Goal: Information Seeking & Learning: Learn about a topic

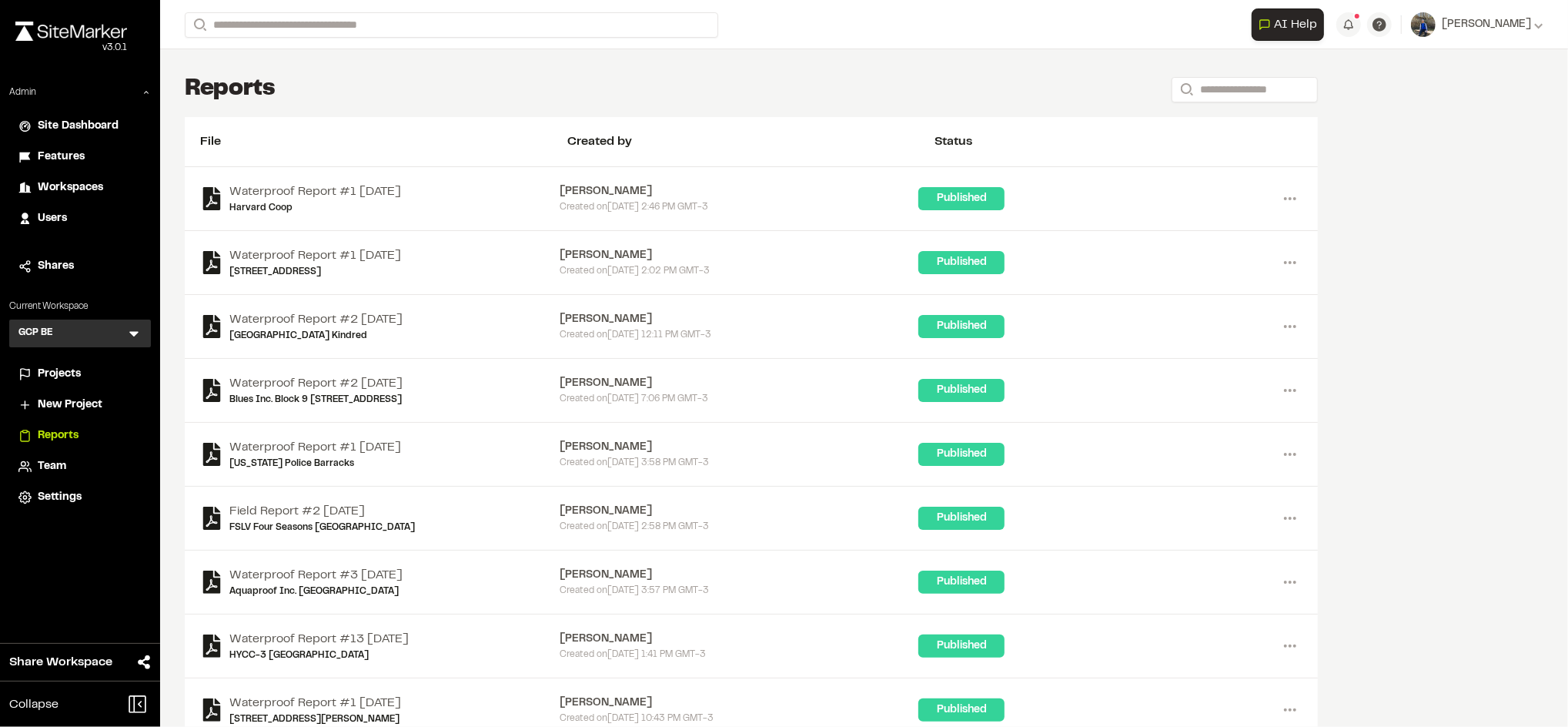
scroll to position [106, 0]
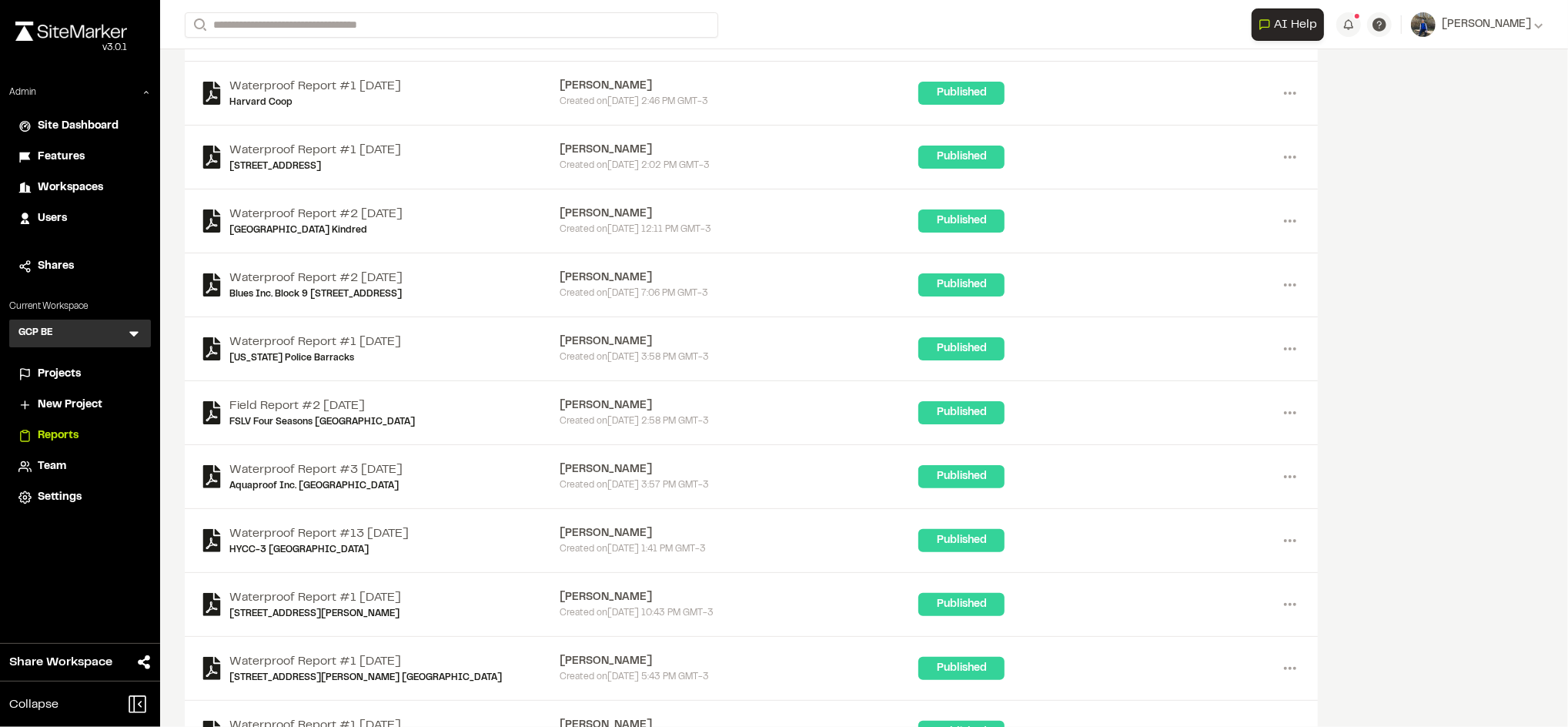
click at [72, 217] on div "Users" at bounding box center [89, 219] width 104 height 17
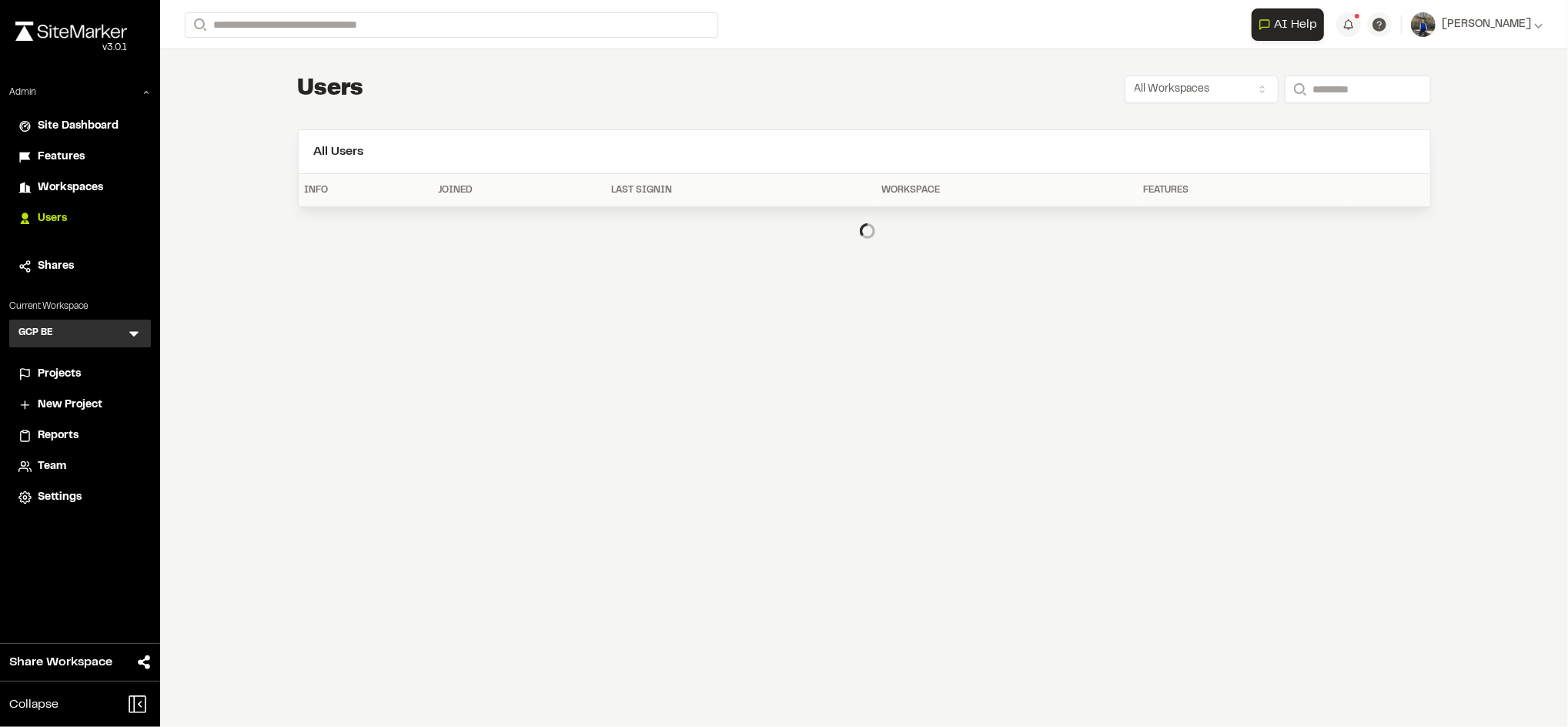
click at [77, 152] on span "Features" at bounding box center [61, 157] width 47 height 17
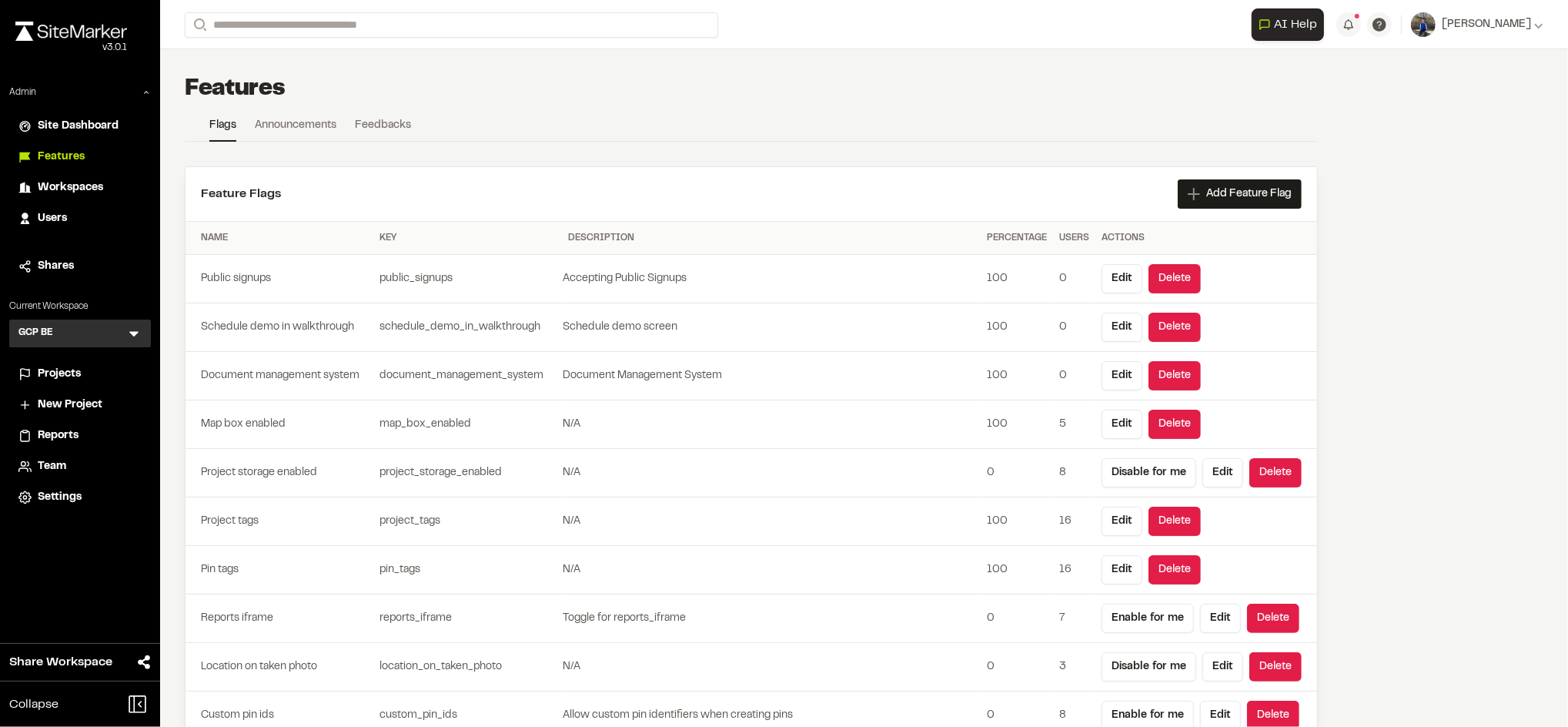
scroll to position [4099, 0]
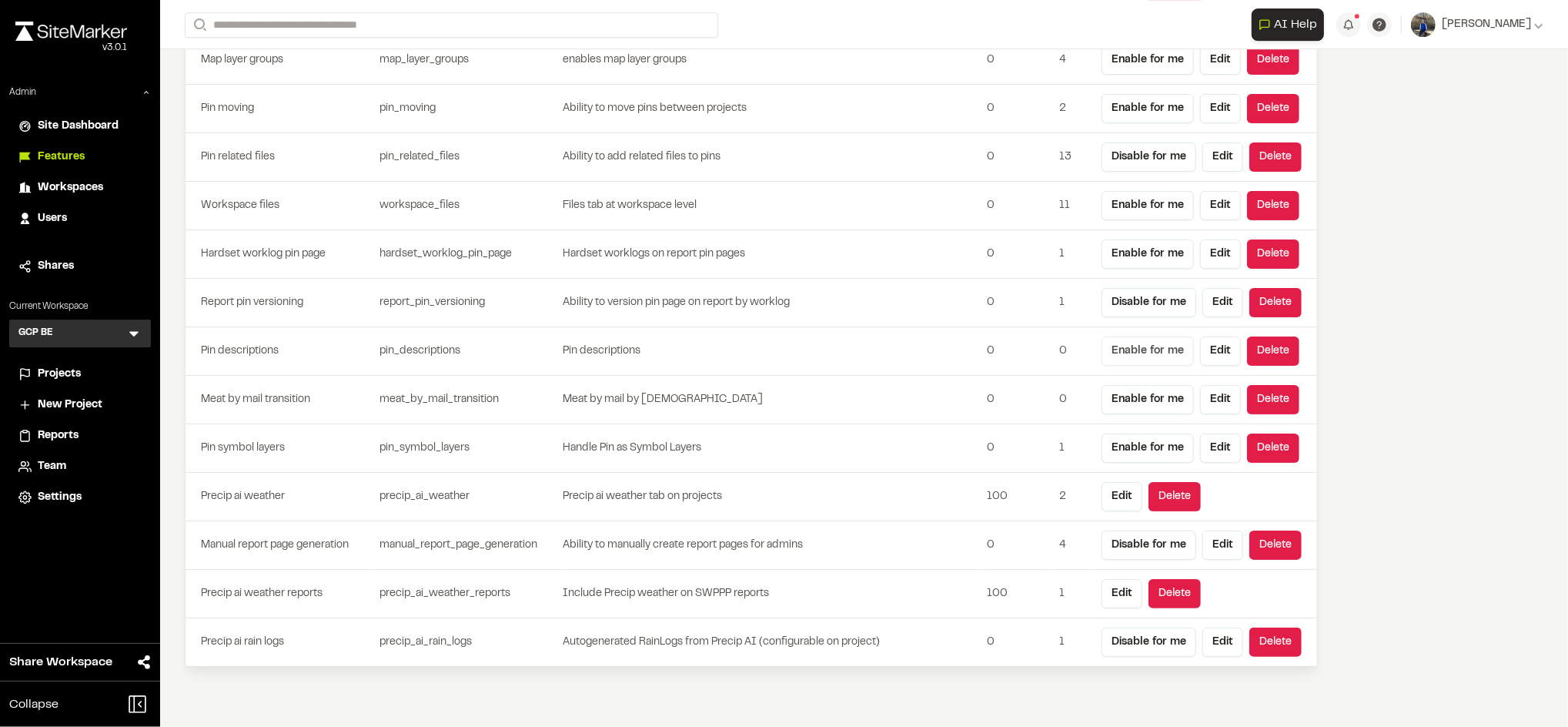
click at [1163, 366] on button "Enable for me" at bounding box center [1148, 351] width 93 height 30
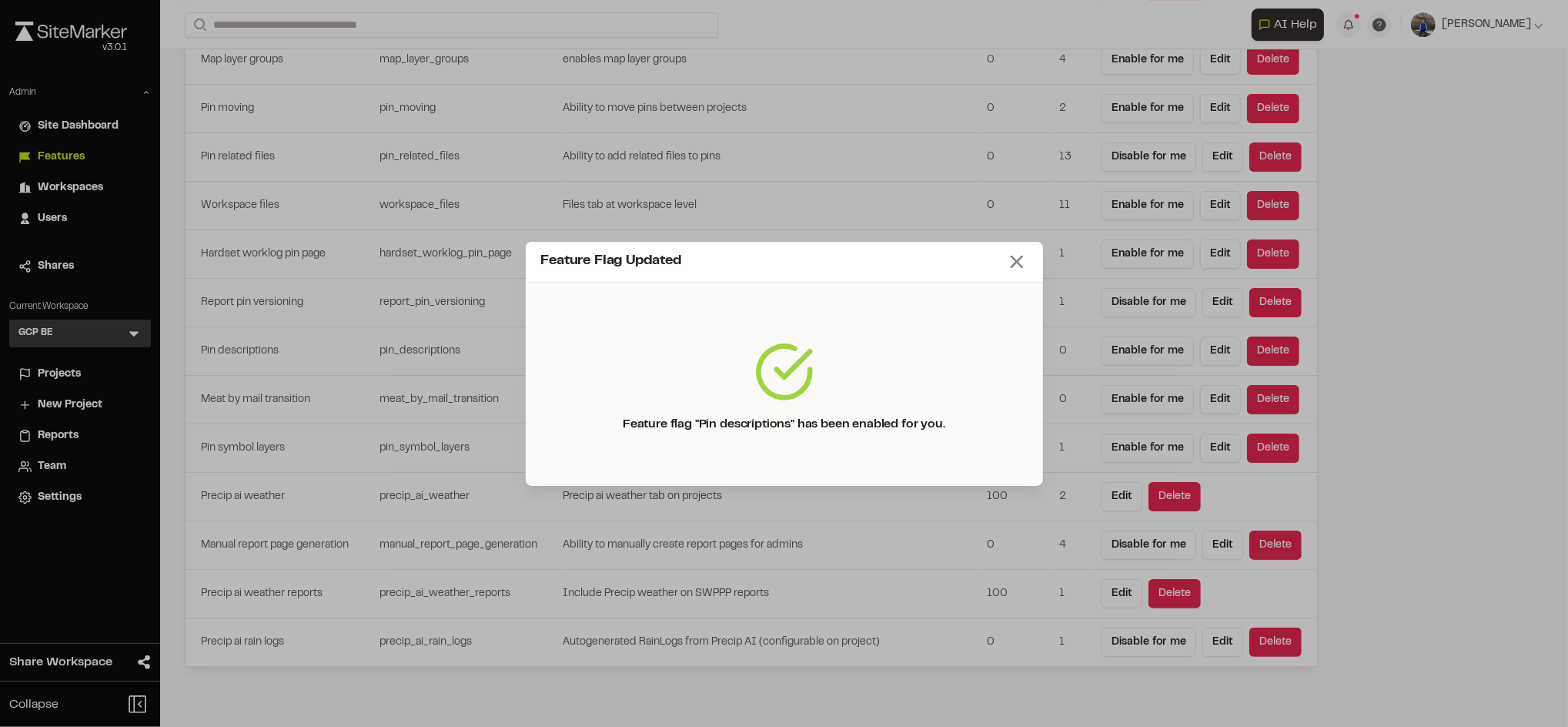
click at [1014, 254] on icon at bounding box center [1017, 262] width 22 height 22
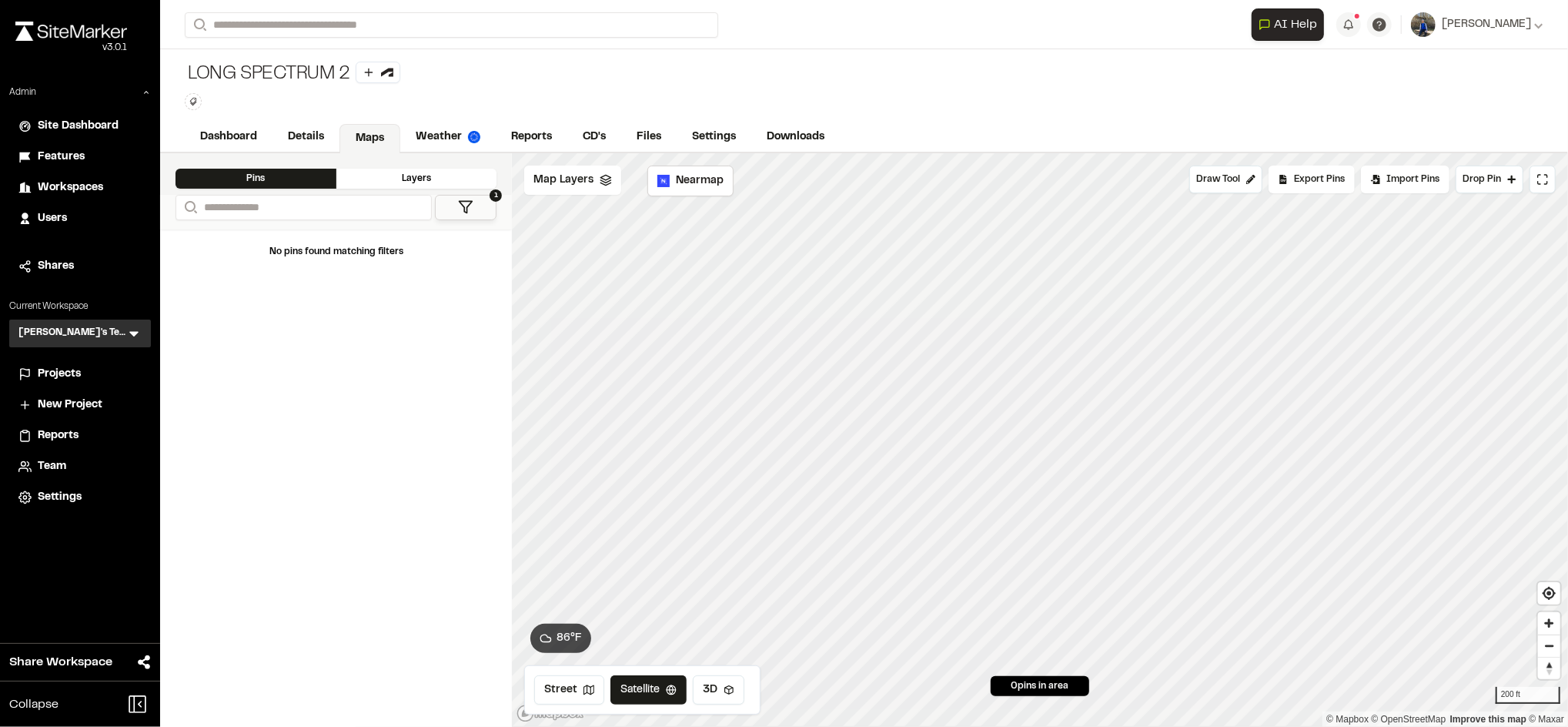
click at [80, 190] on span "Workspaces" at bounding box center [70, 188] width 65 height 17
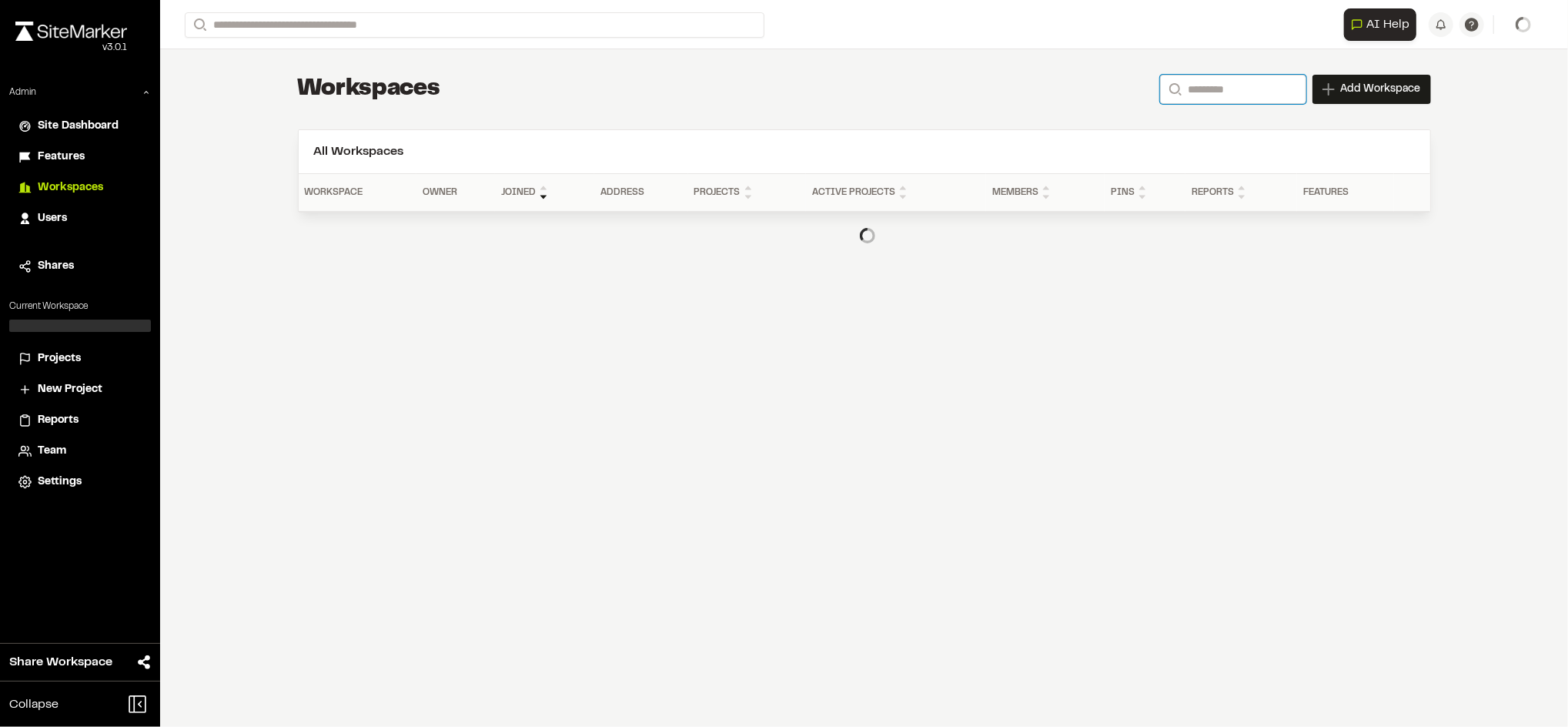
click at [1201, 103] on input "Search" at bounding box center [1233, 90] width 146 height 30
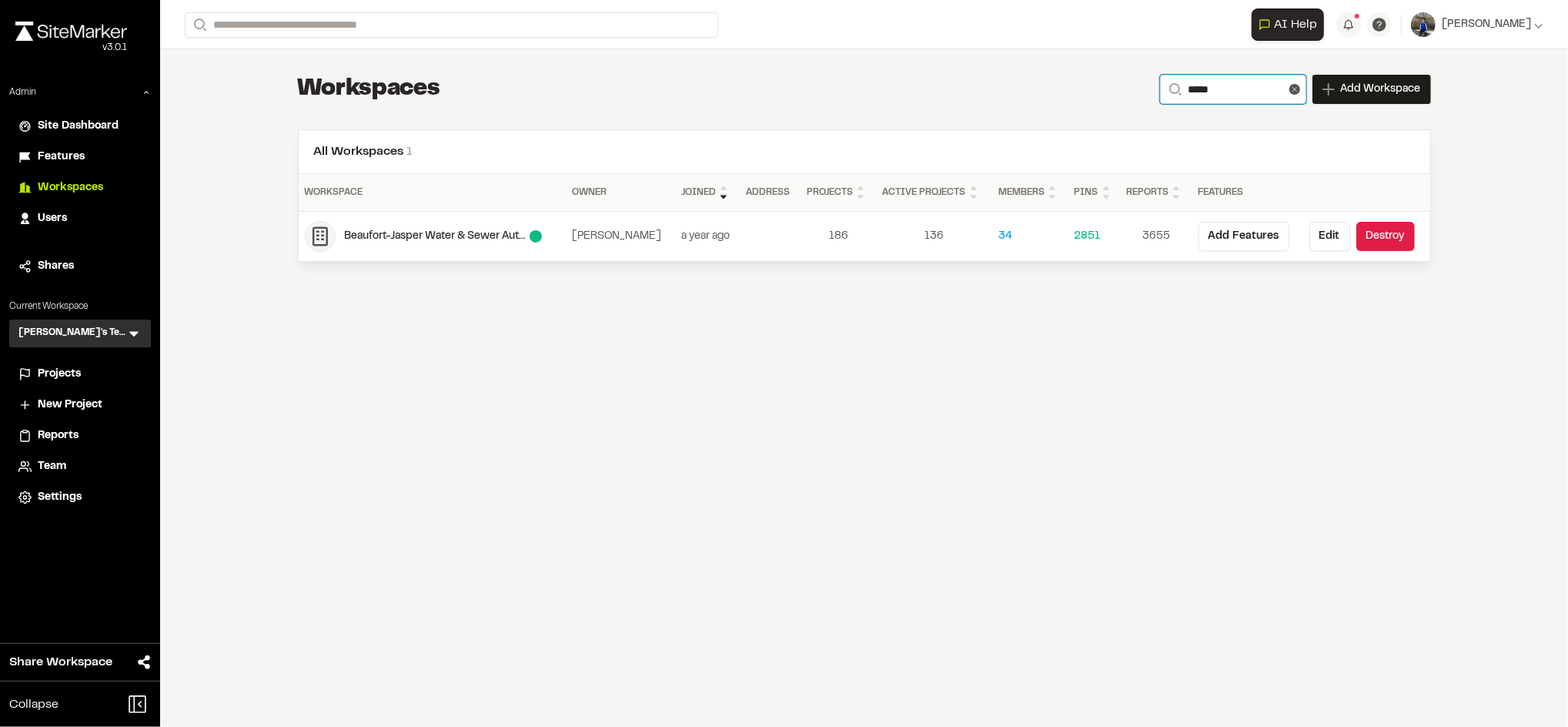
type input "*****"
click at [89, 375] on div "Projects" at bounding box center [89, 374] width 104 height 17
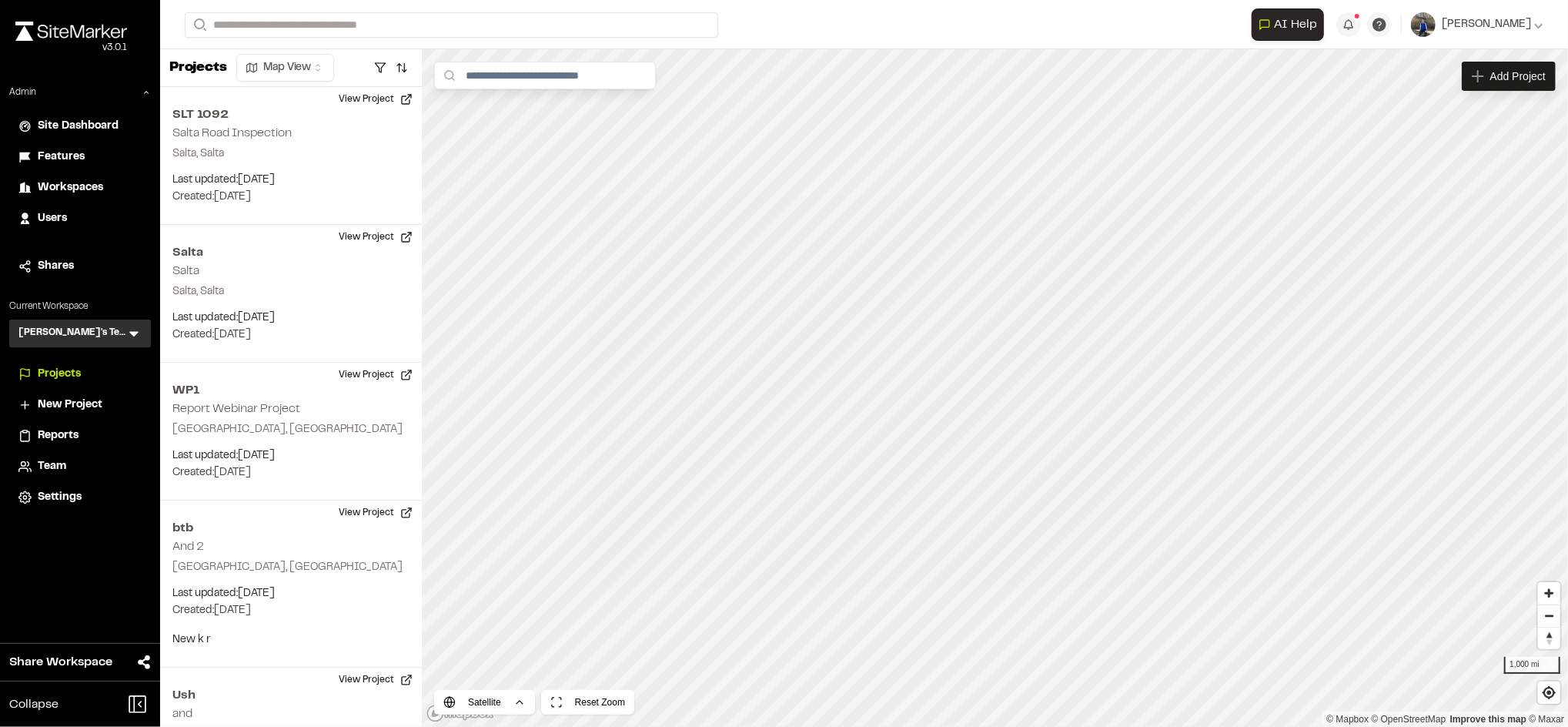
click at [96, 434] on div "Reports" at bounding box center [89, 436] width 104 height 17
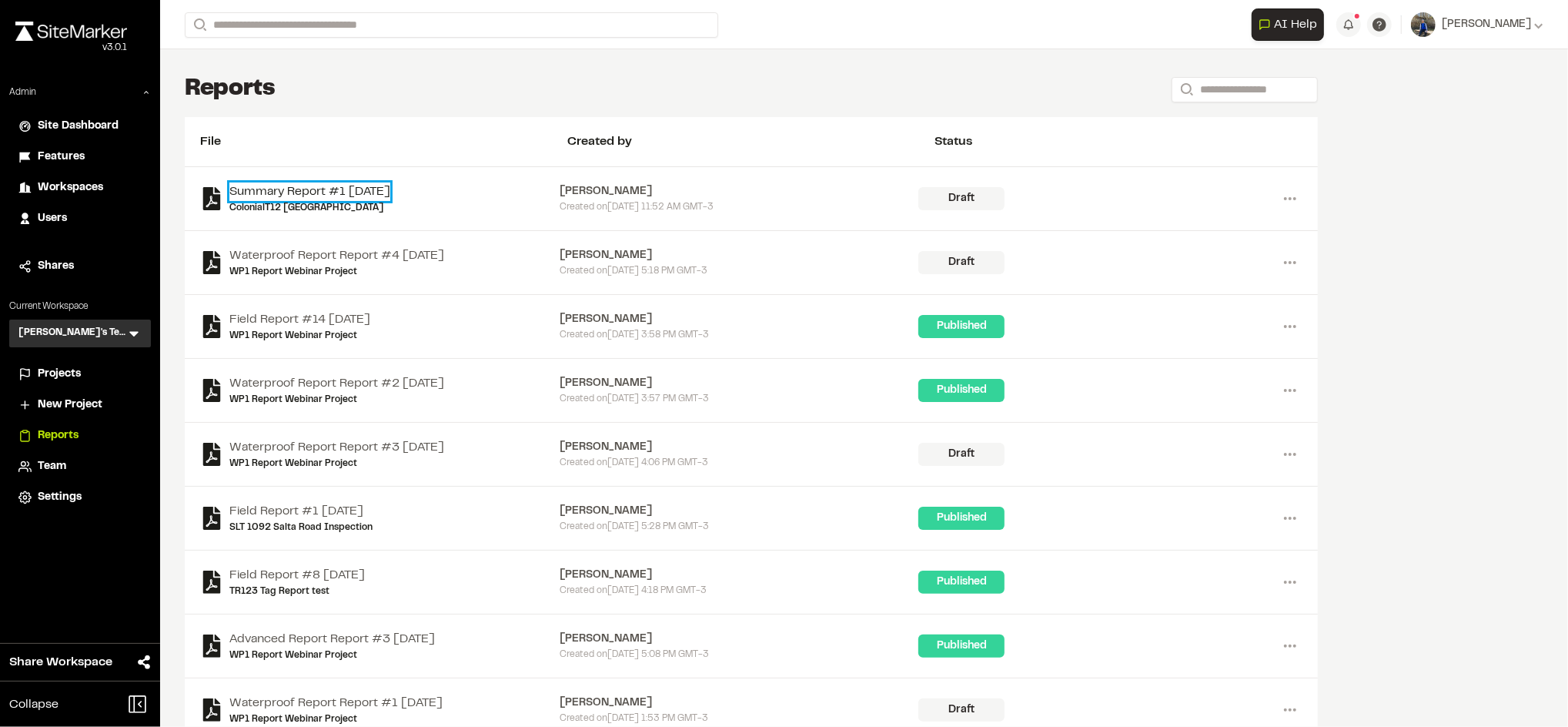
click at [339, 189] on link "Summary Report #1 2025-09-23" at bounding box center [310, 191] width 161 height 19
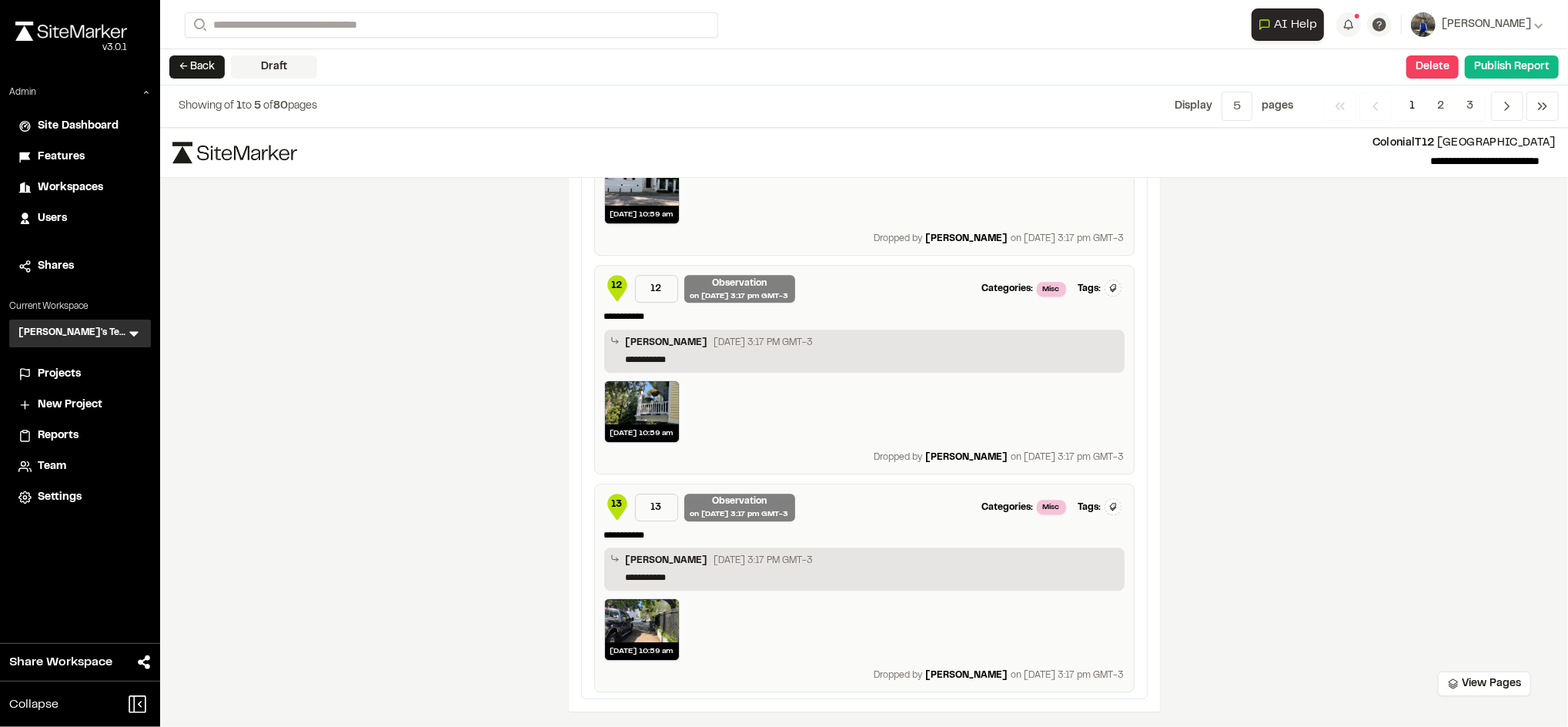
scroll to position [3524, 0]
click at [1505, 106] on icon "Navigation" at bounding box center [1507, 107] width 16 height 16
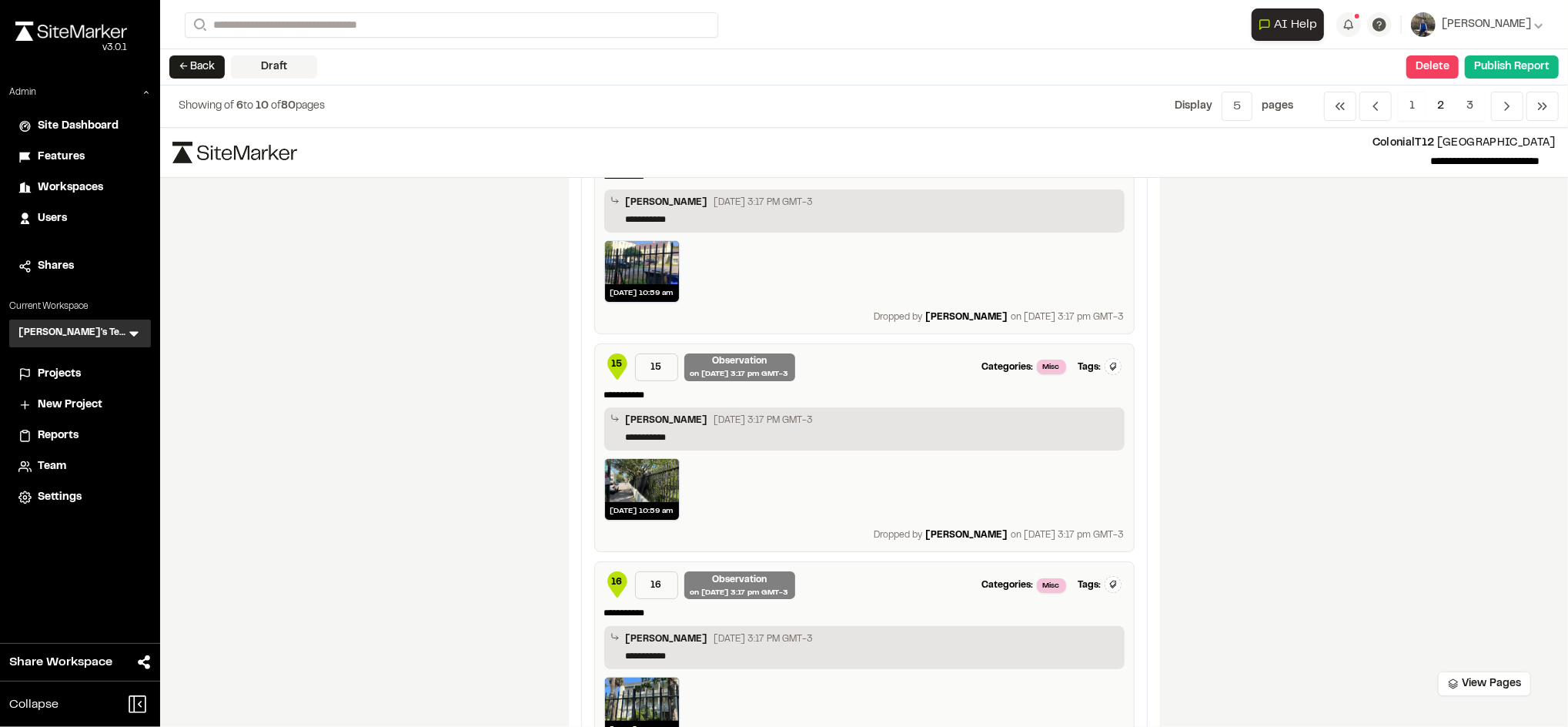
scroll to position [0, 0]
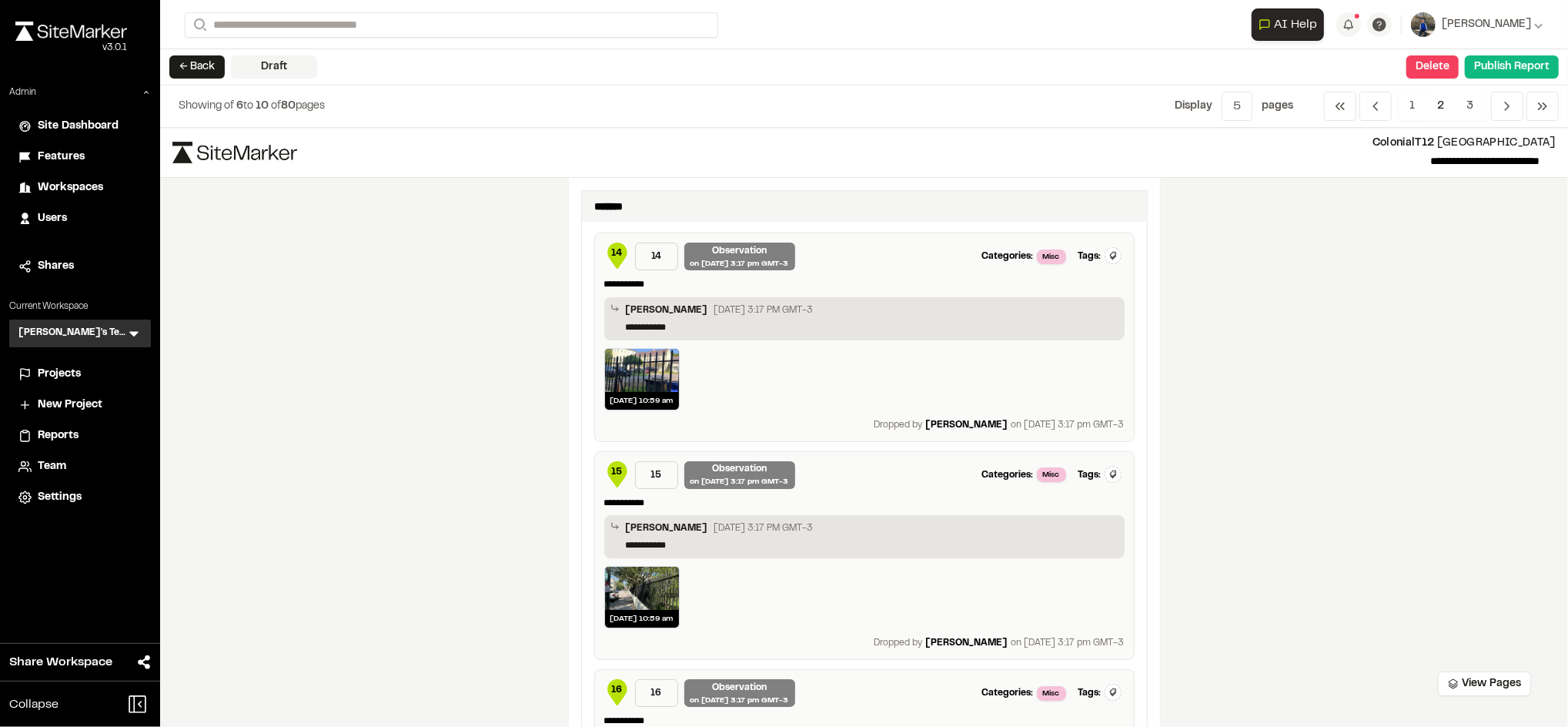
click at [1084, 35] on form "Search" at bounding box center [717, 25] width 1067 height 26
click at [1217, 279] on div "**********" at bounding box center [864, 427] width 1408 height 599
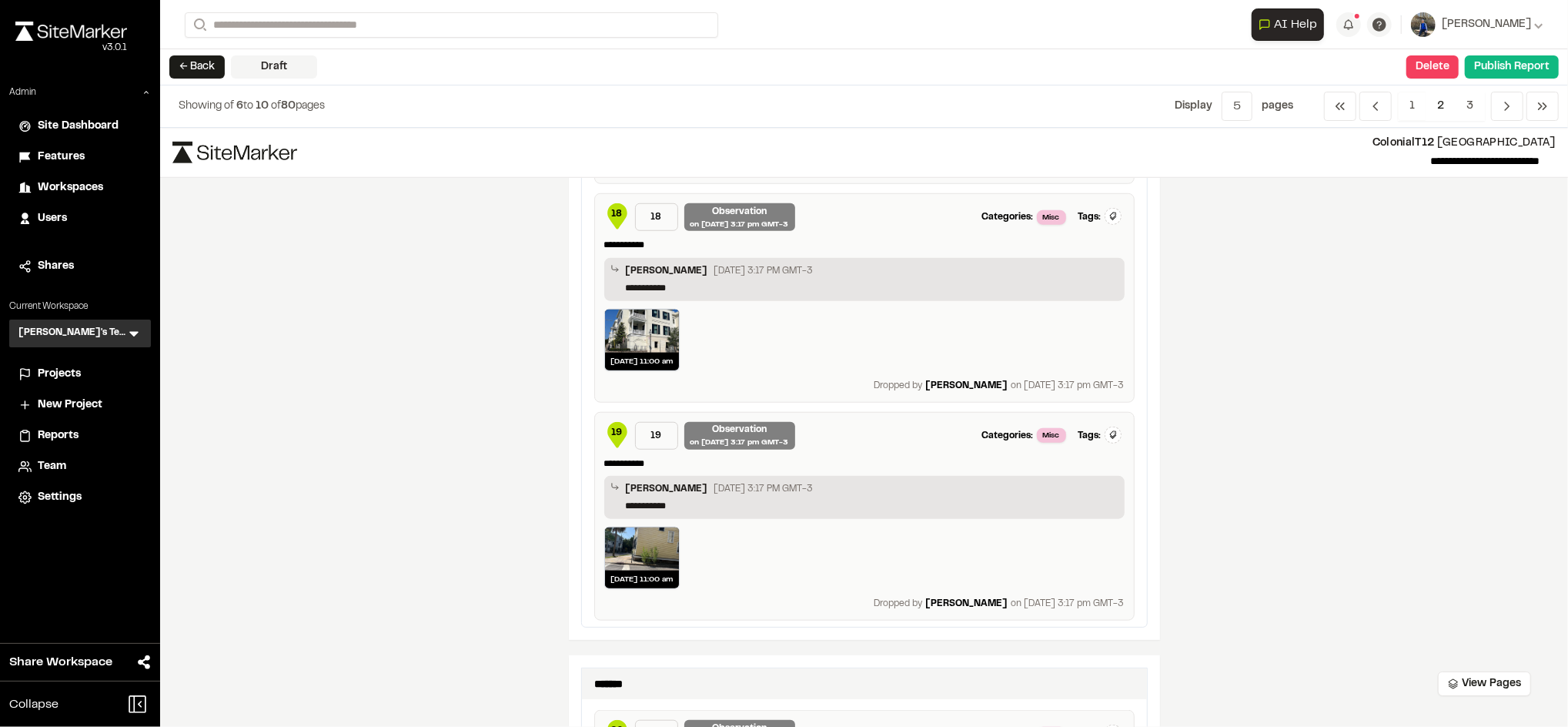
scroll to position [414, 0]
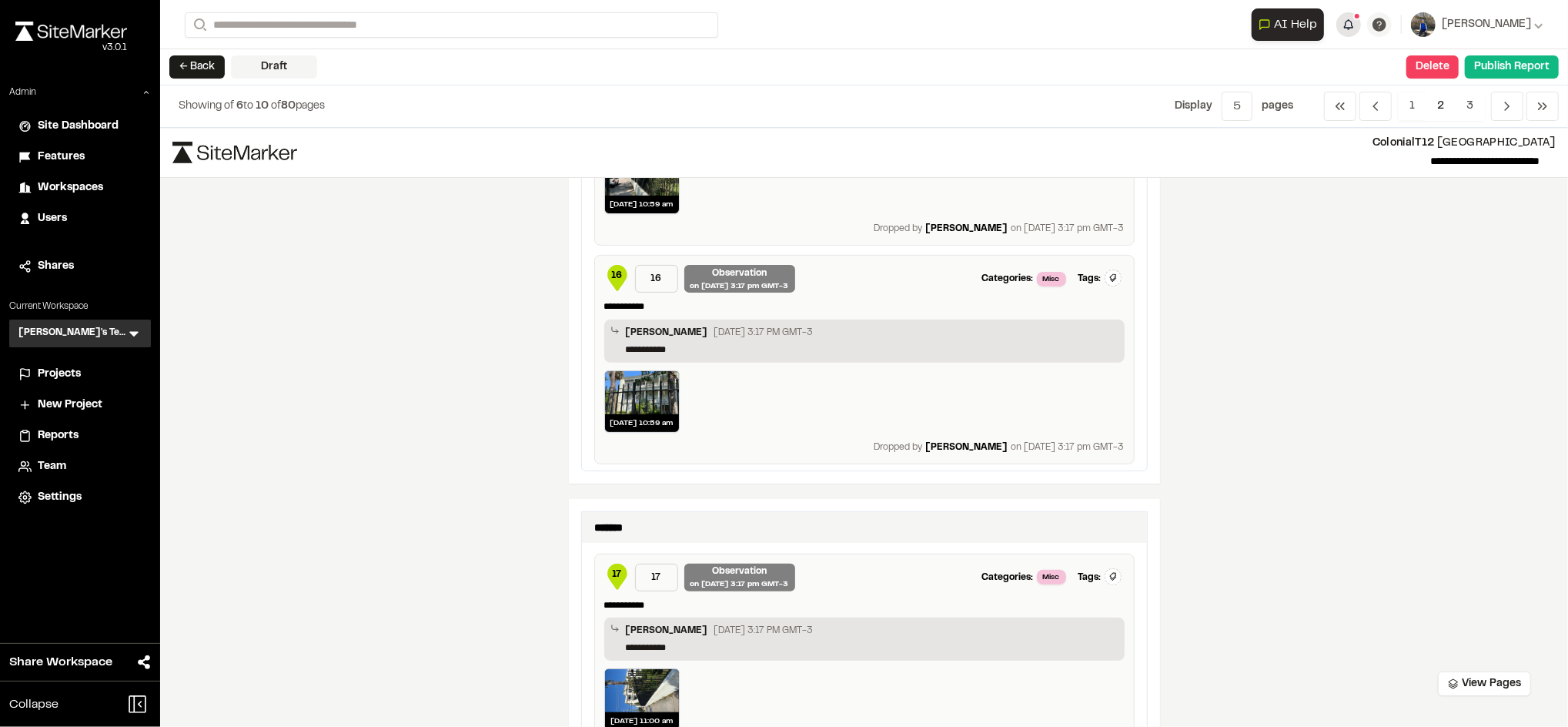
click at [1361, 21] on button "button" at bounding box center [1349, 25] width 25 height 25
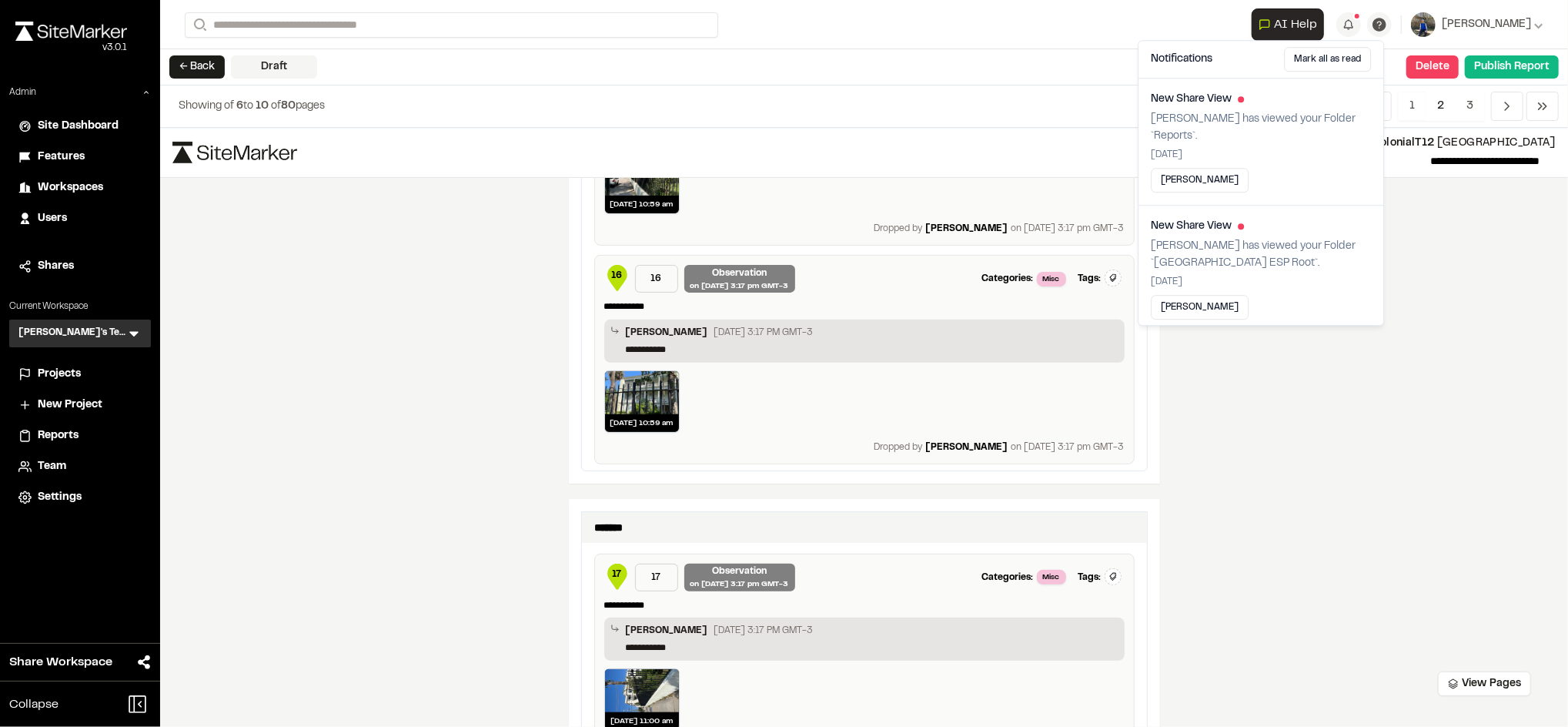
click at [1406, 253] on div "**********" at bounding box center [864, 427] width 1408 height 599
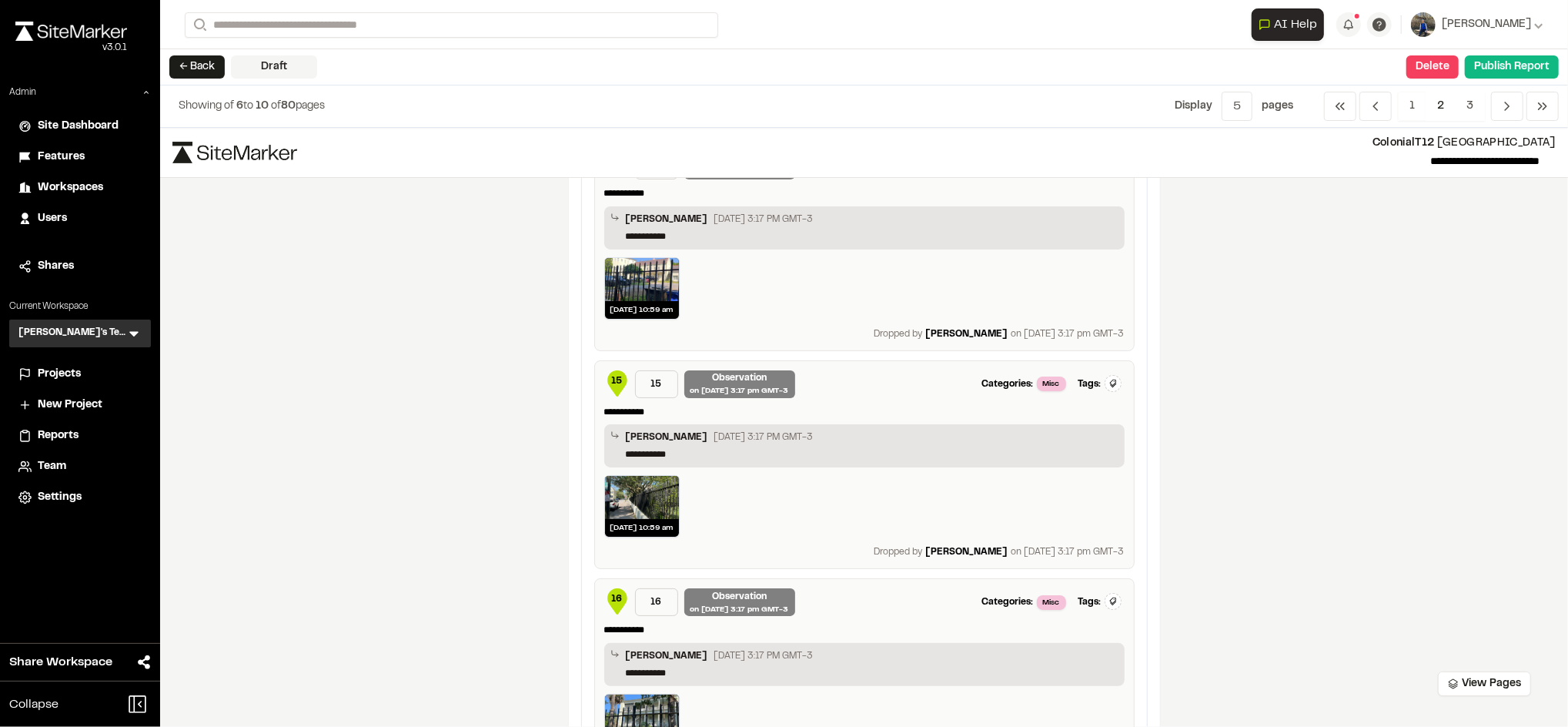
scroll to position [0, 0]
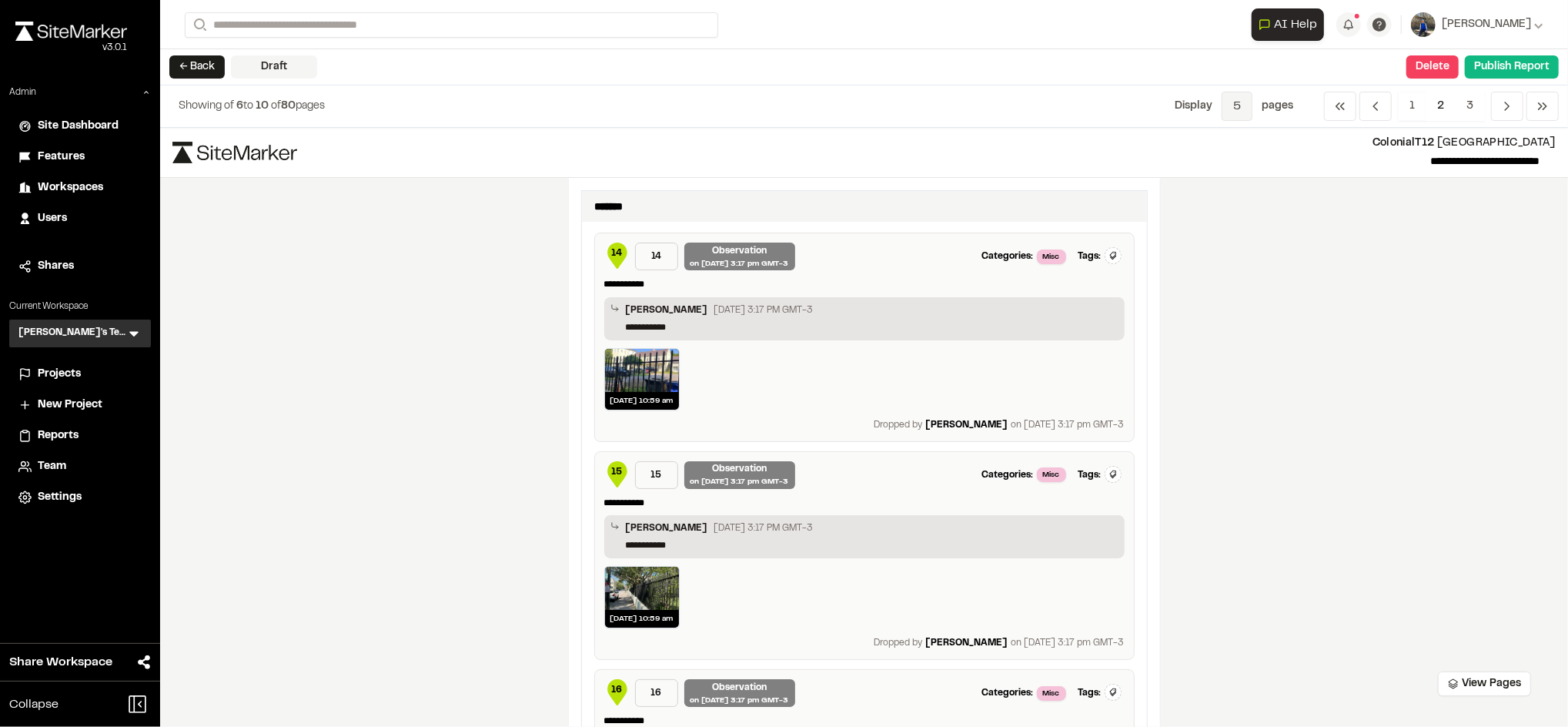
click at [1249, 95] on span "5" at bounding box center [1237, 107] width 31 height 30
click at [1210, 135] on span "1" at bounding box center [1226, 141] width 134 height 23
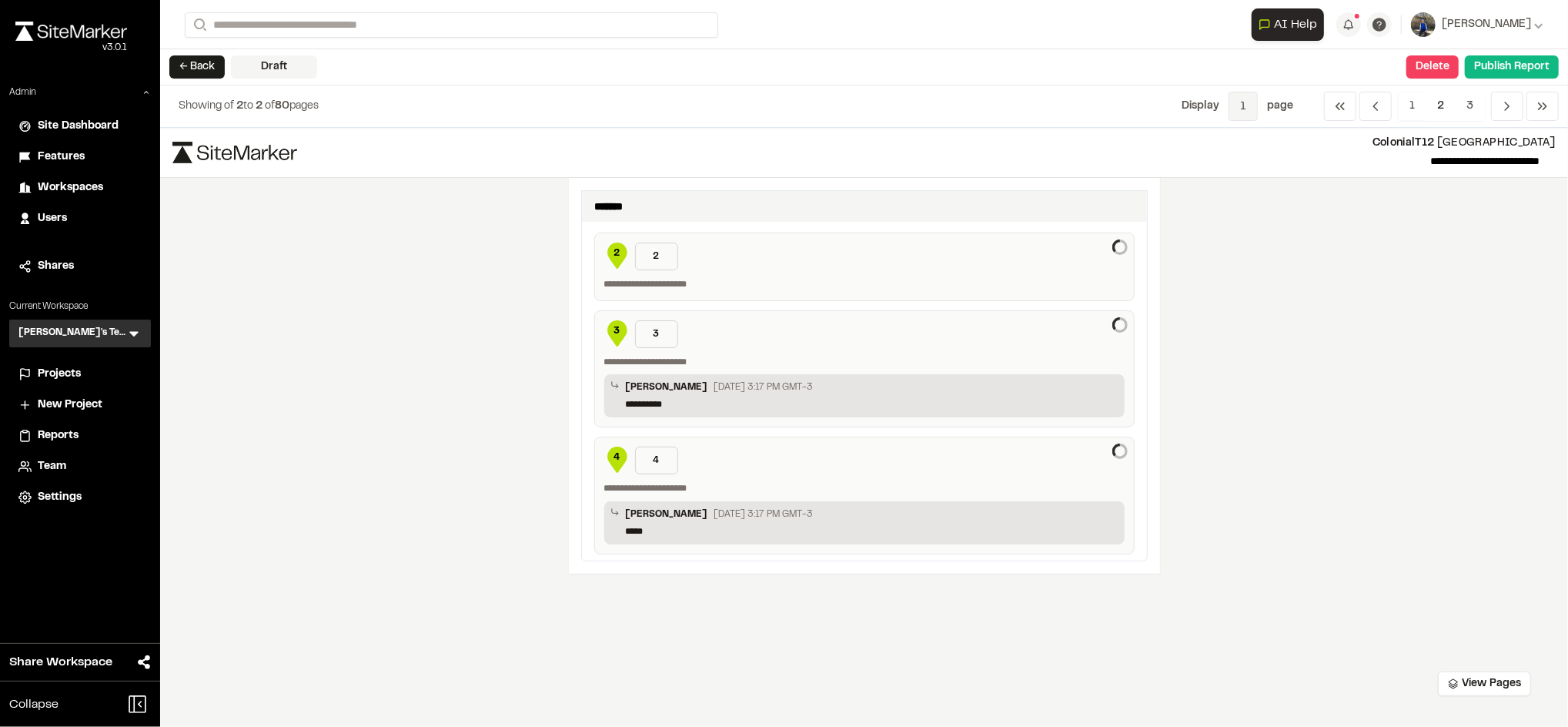
click at [1245, 99] on span "1" at bounding box center [1244, 107] width 30 height 30
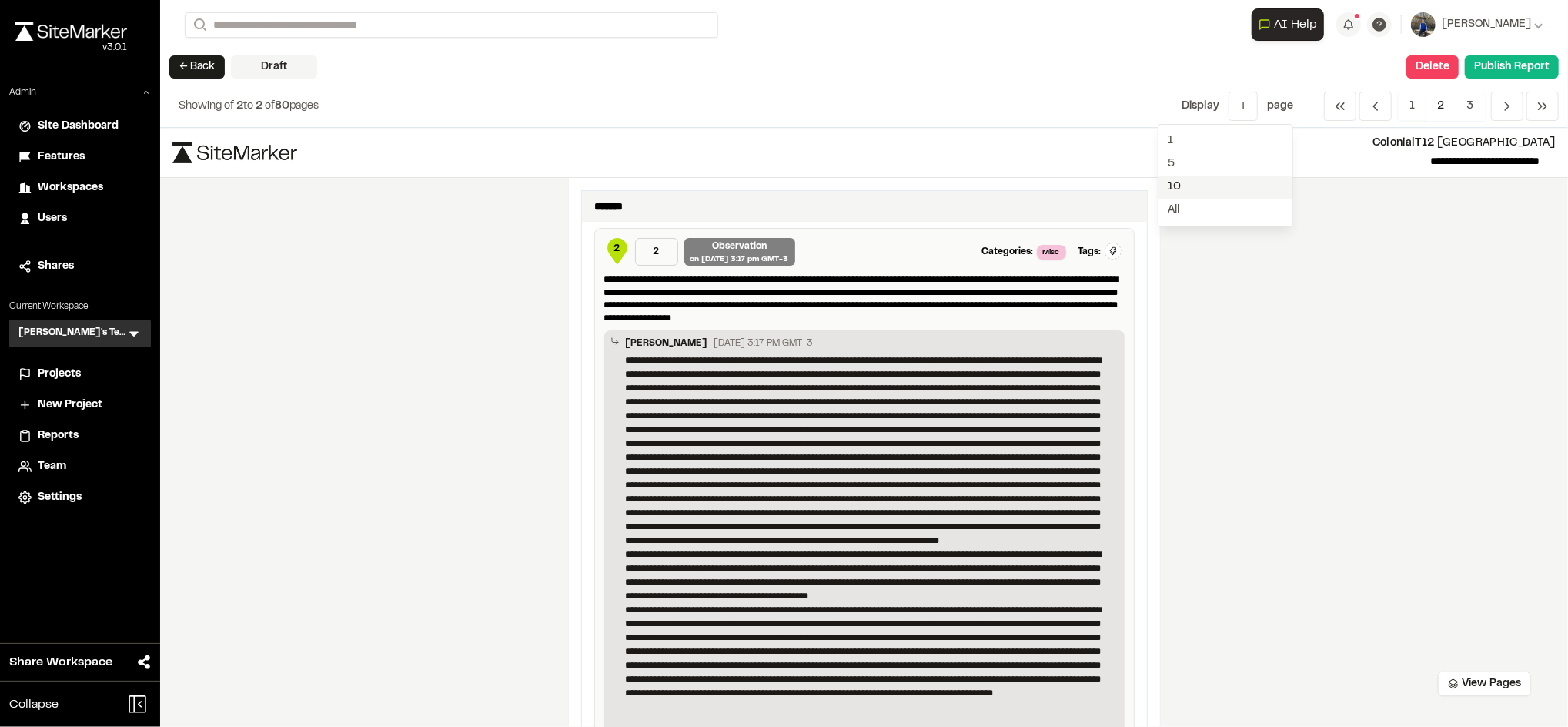
click at [1215, 176] on span "10" at bounding box center [1226, 188] width 134 height 23
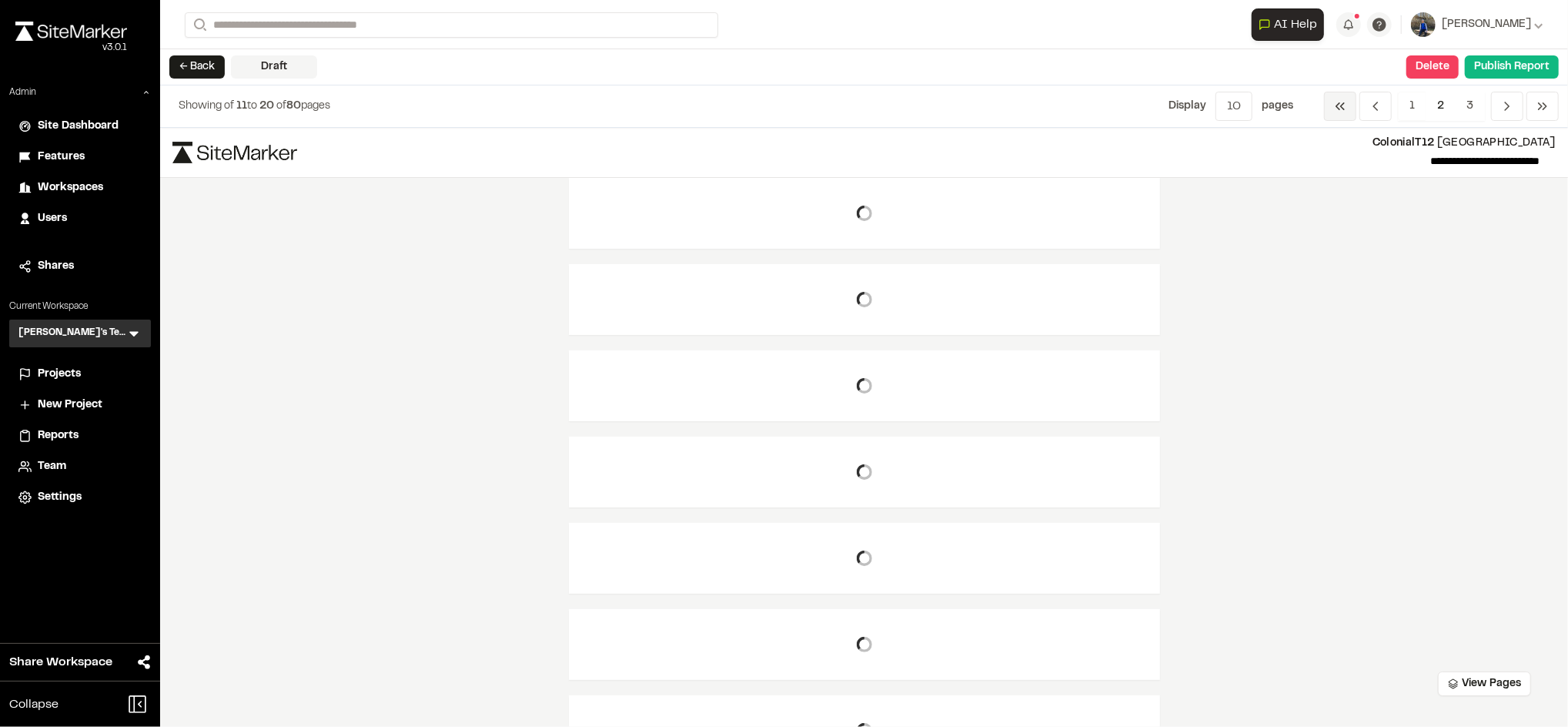
click at [1339, 104] on icon "Navigation" at bounding box center [1340, 107] width 16 height 16
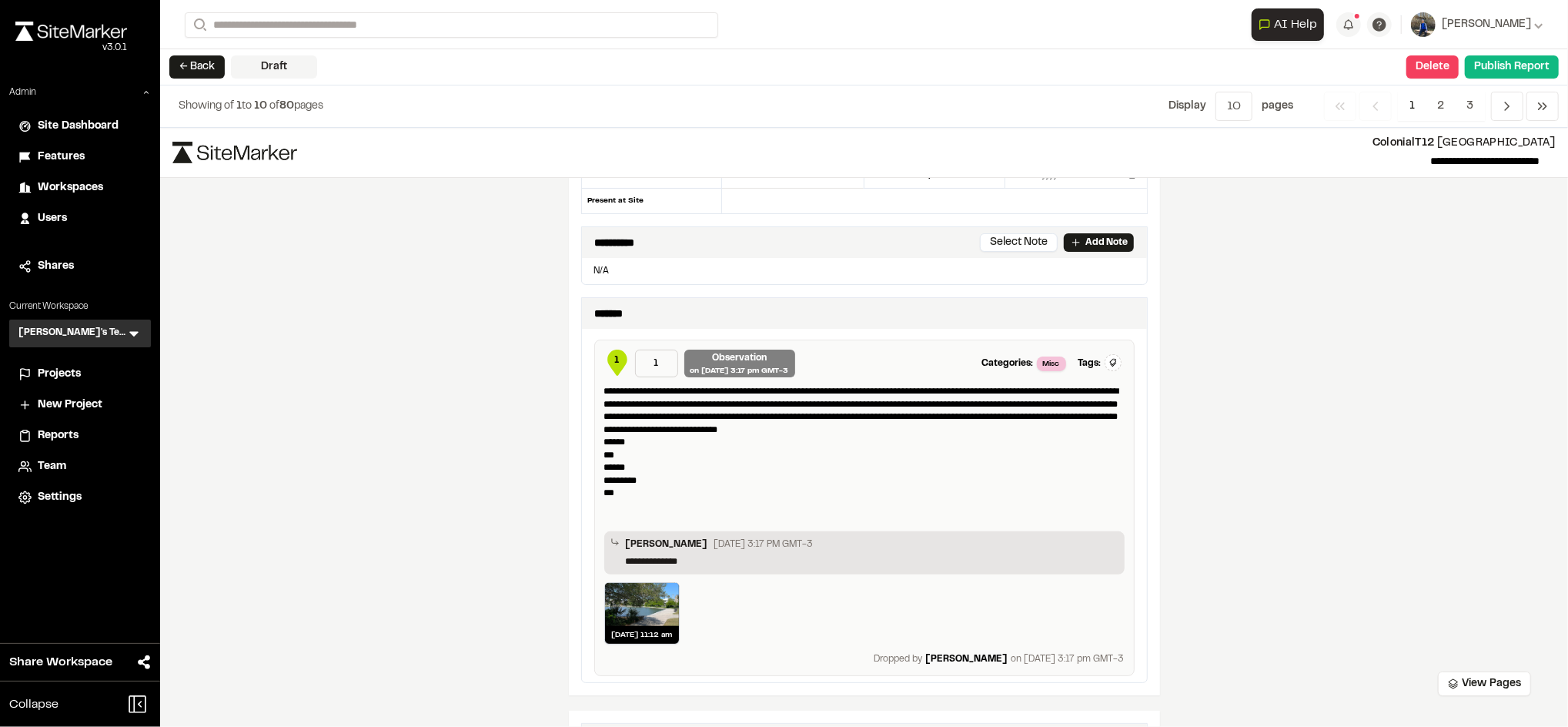
scroll to position [184, 0]
click at [83, 376] on div "Projects" at bounding box center [89, 374] width 104 height 17
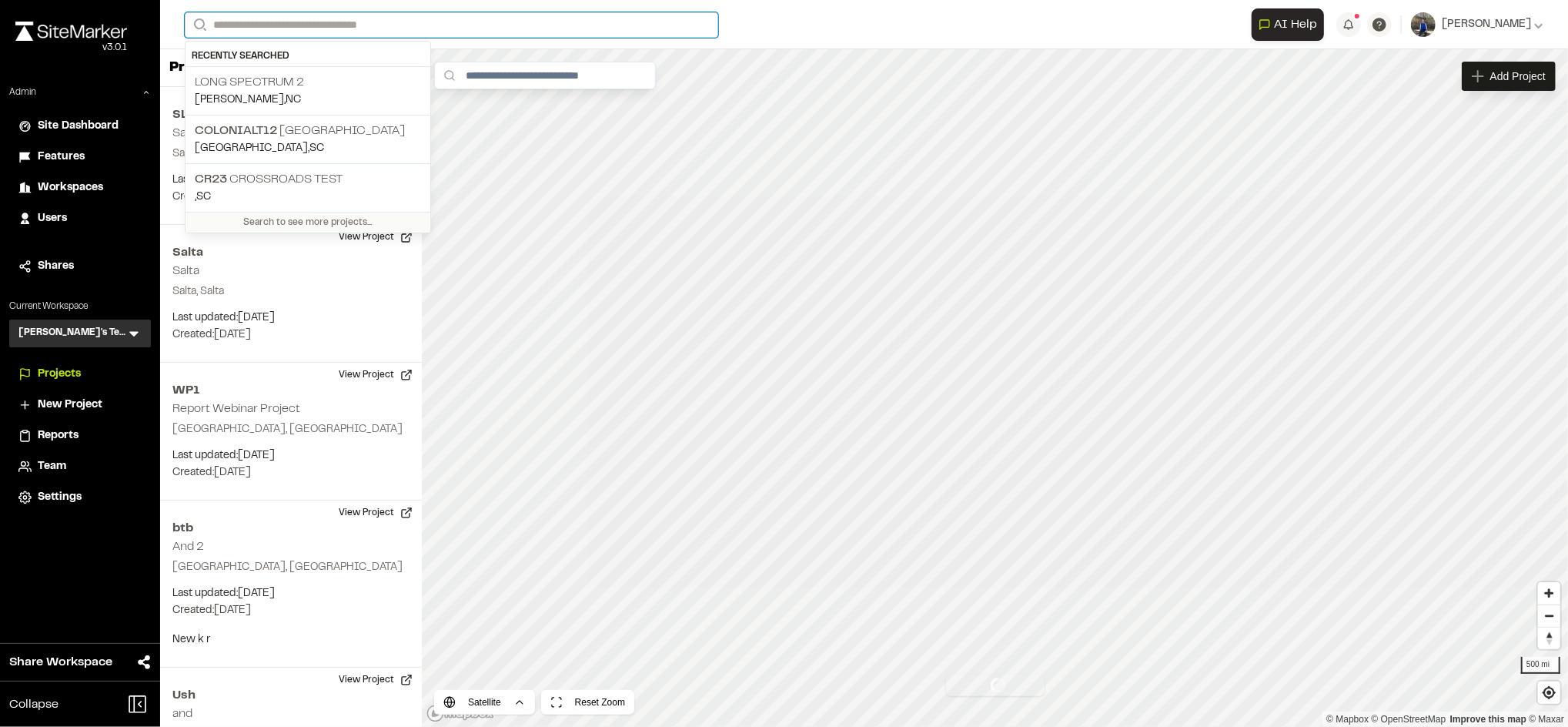
click at [383, 22] on input "Search" at bounding box center [451, 25] width 534 height 26
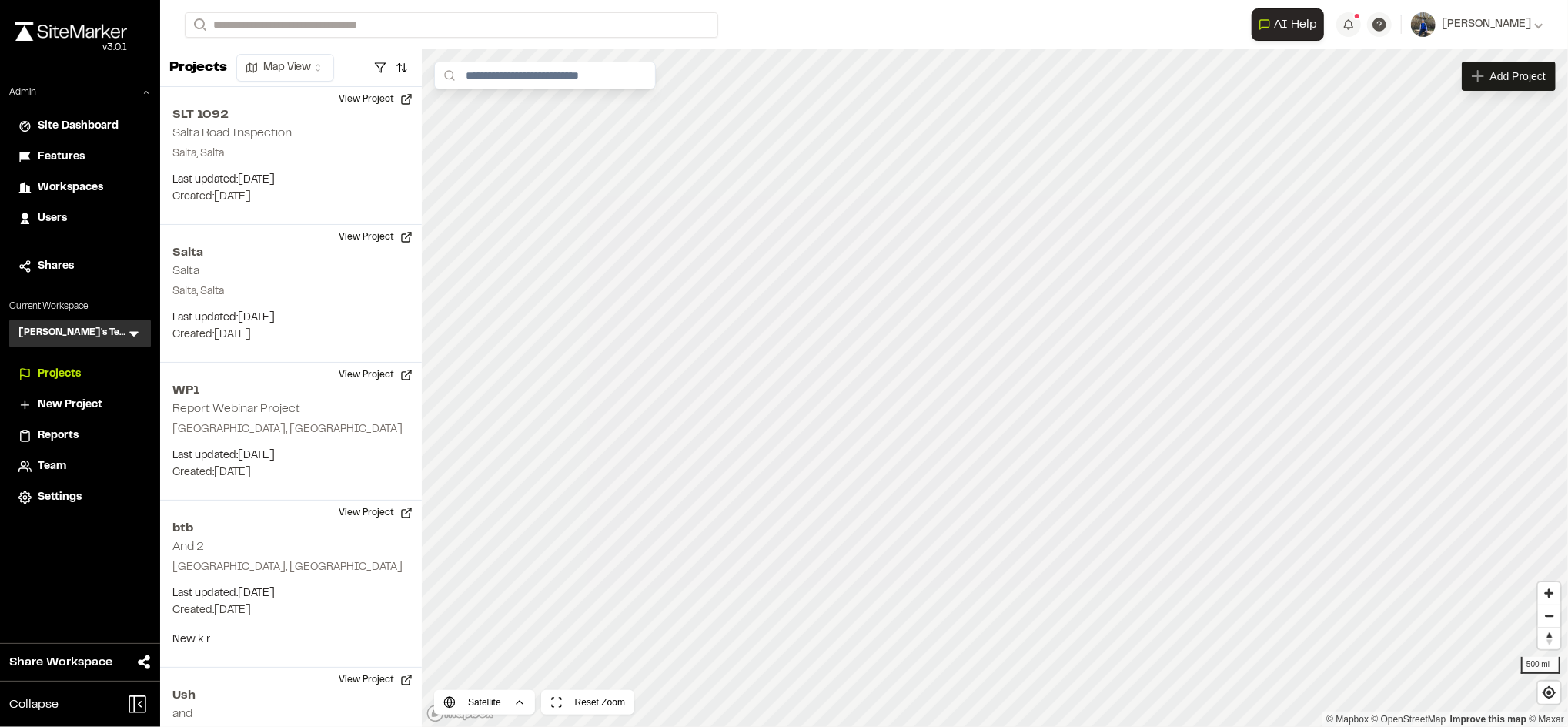
click at [324, 176] on p "CR23 Crossroads test" at bounding box center [307, 180] width 226 height 19
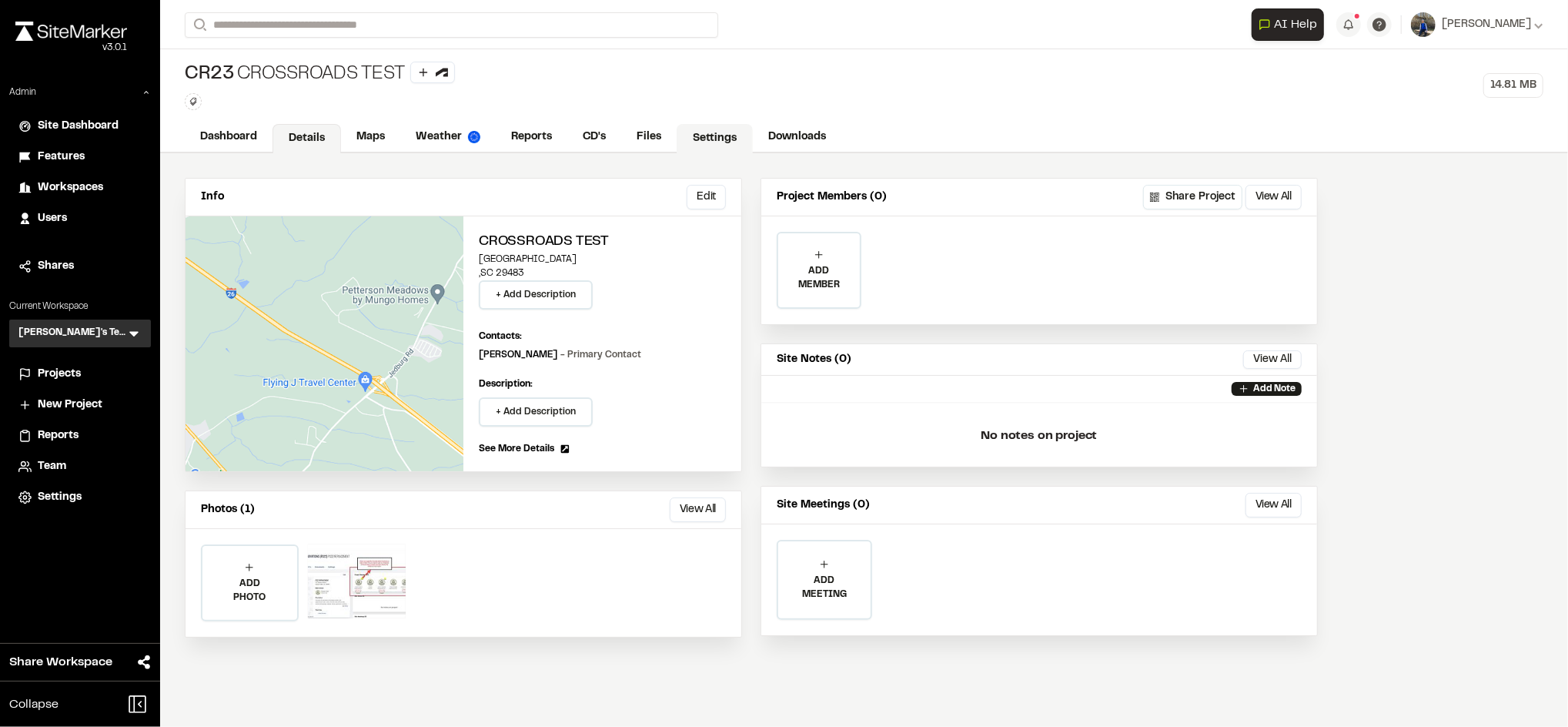
click at [721, 127] on link "Settings" at bounding box center [714, 139] width 76 height 30
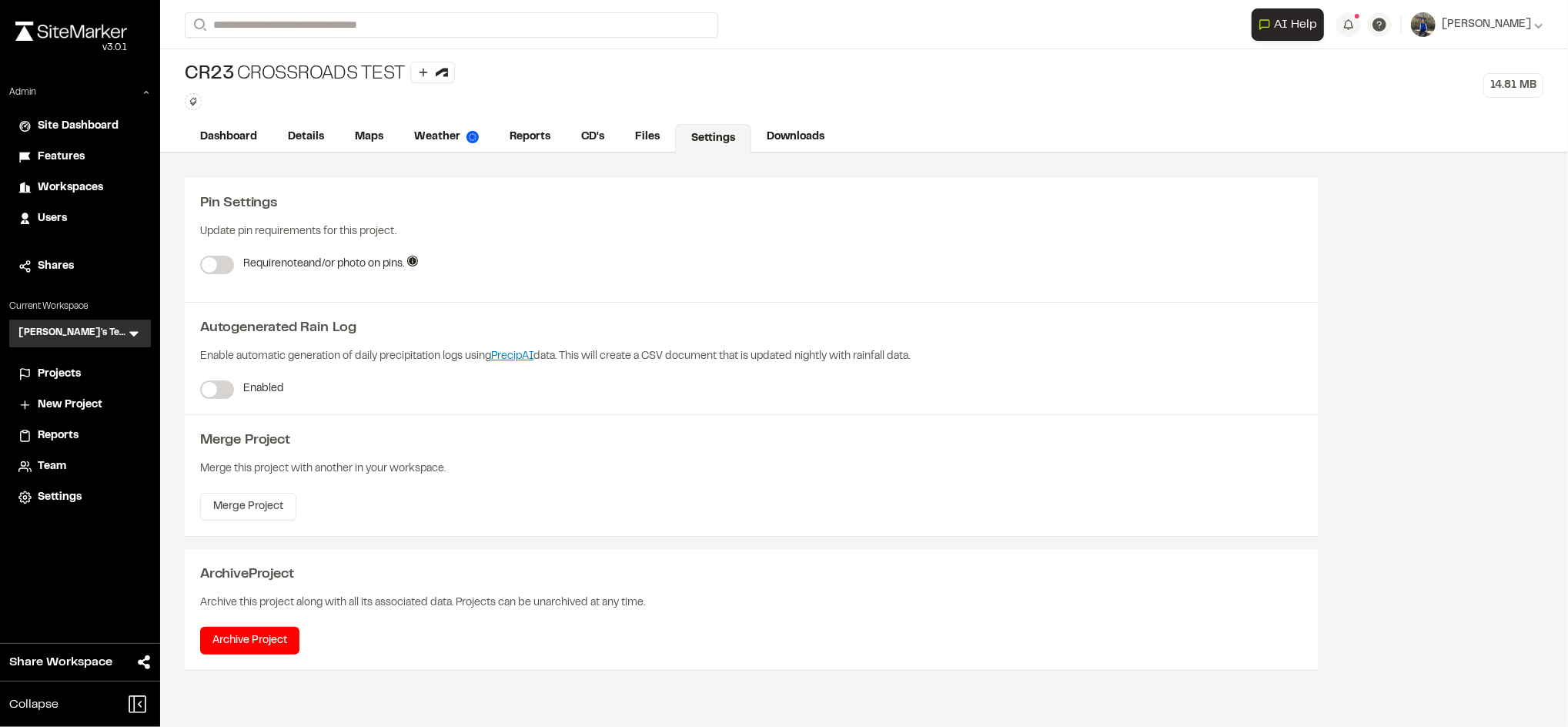
click at [61, 375] on span "Projects" at bounding box center [58, 374] width 43 height 17
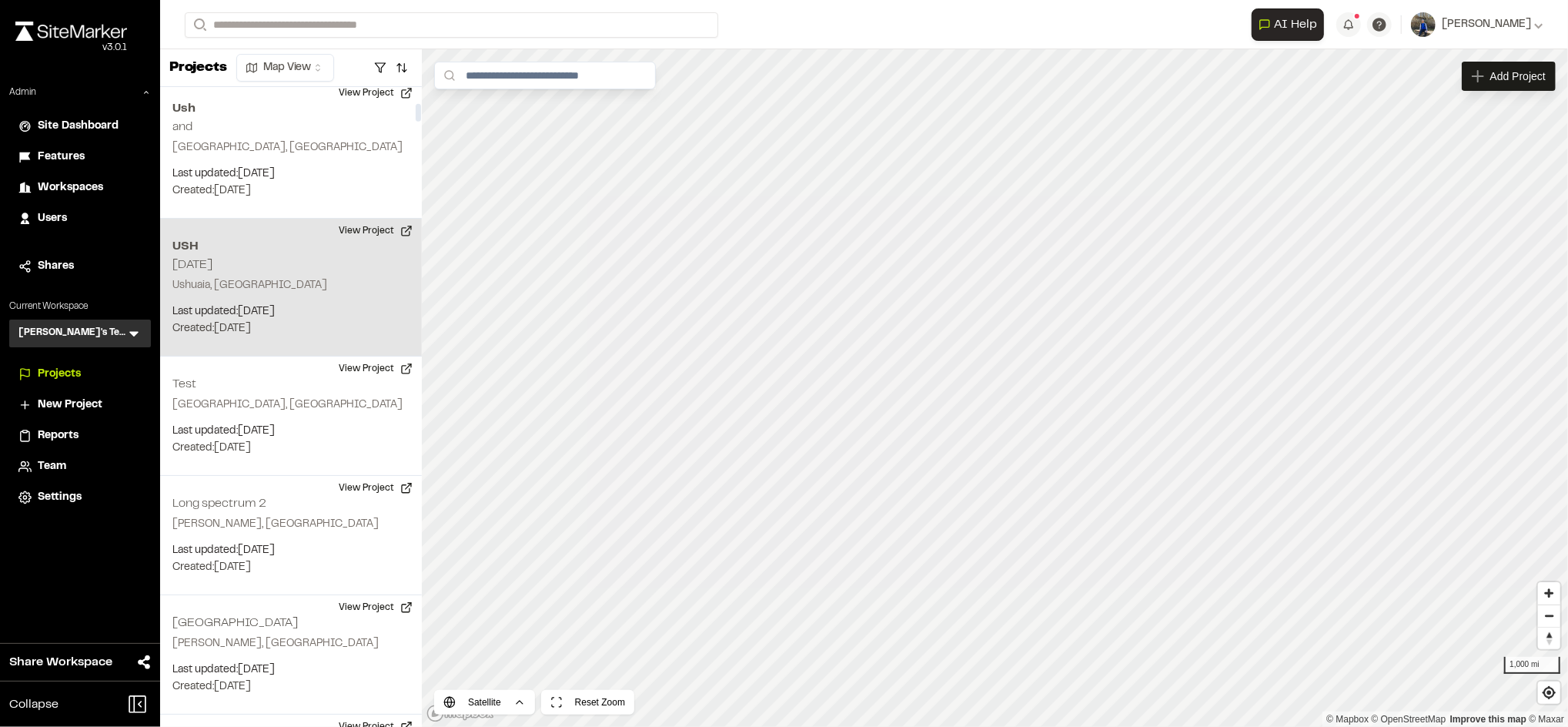
scroll to position [608, 0]
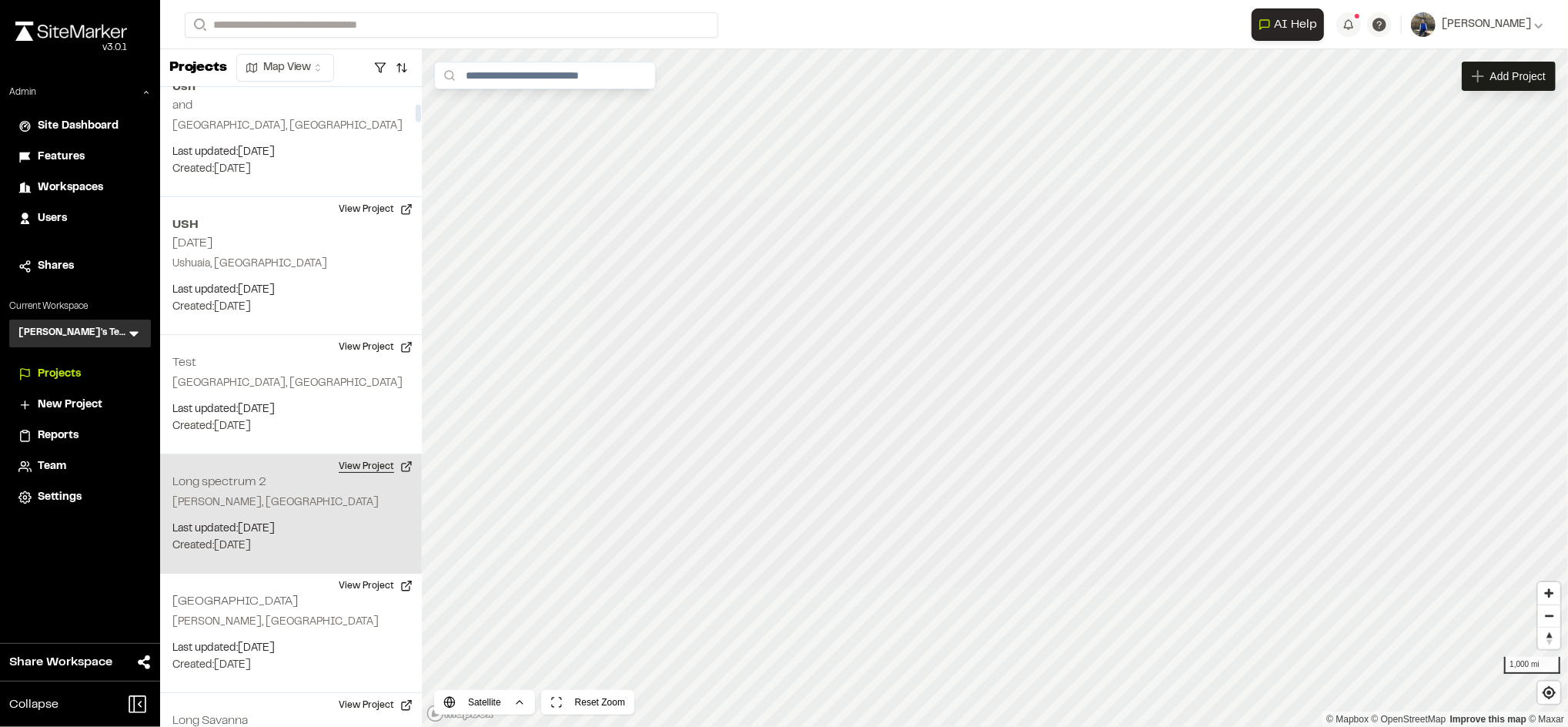
click at [389, 461] on button "View Project" at bounding box center [375, 467] width 93 height 25
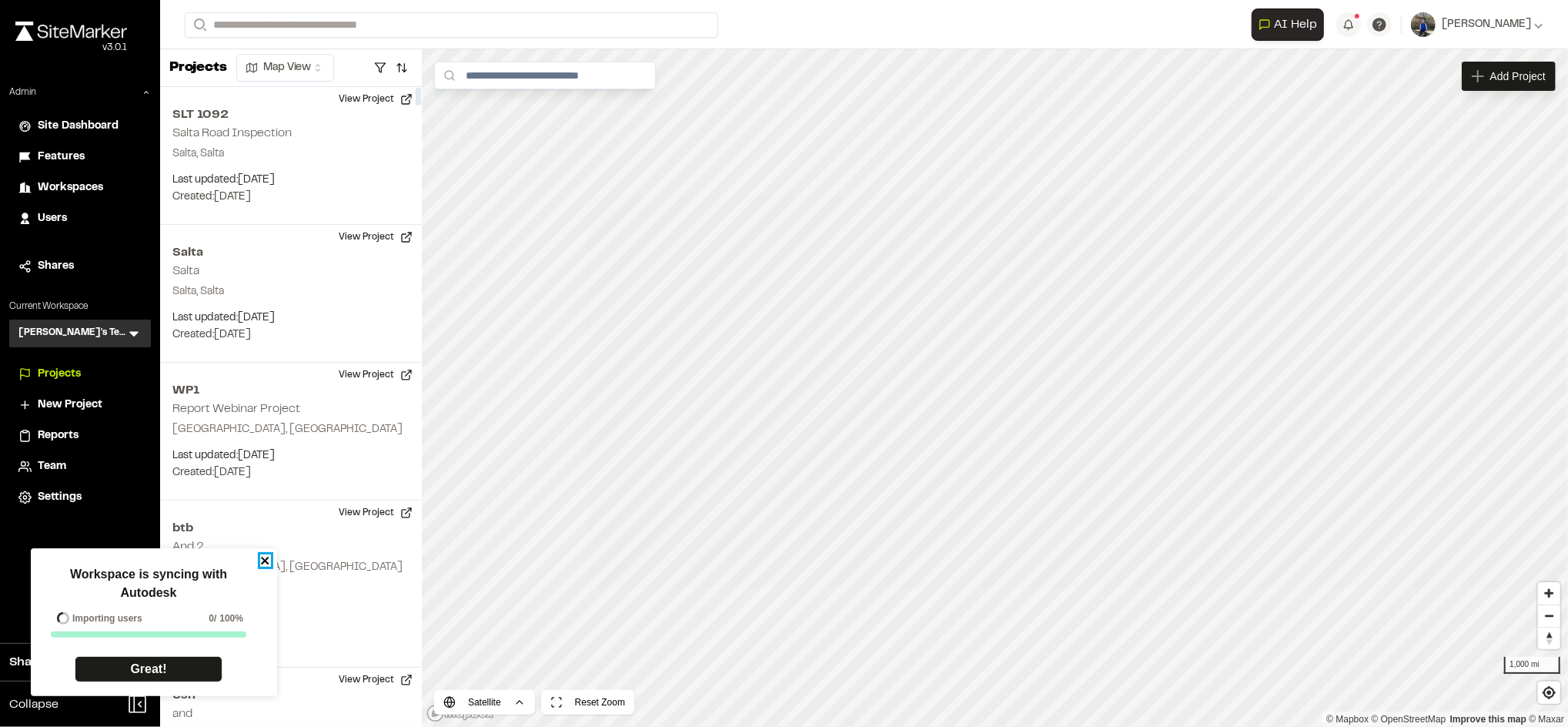
click at [264, 558] on icon "close" at bounding box center [265, 560] width 11 height 12
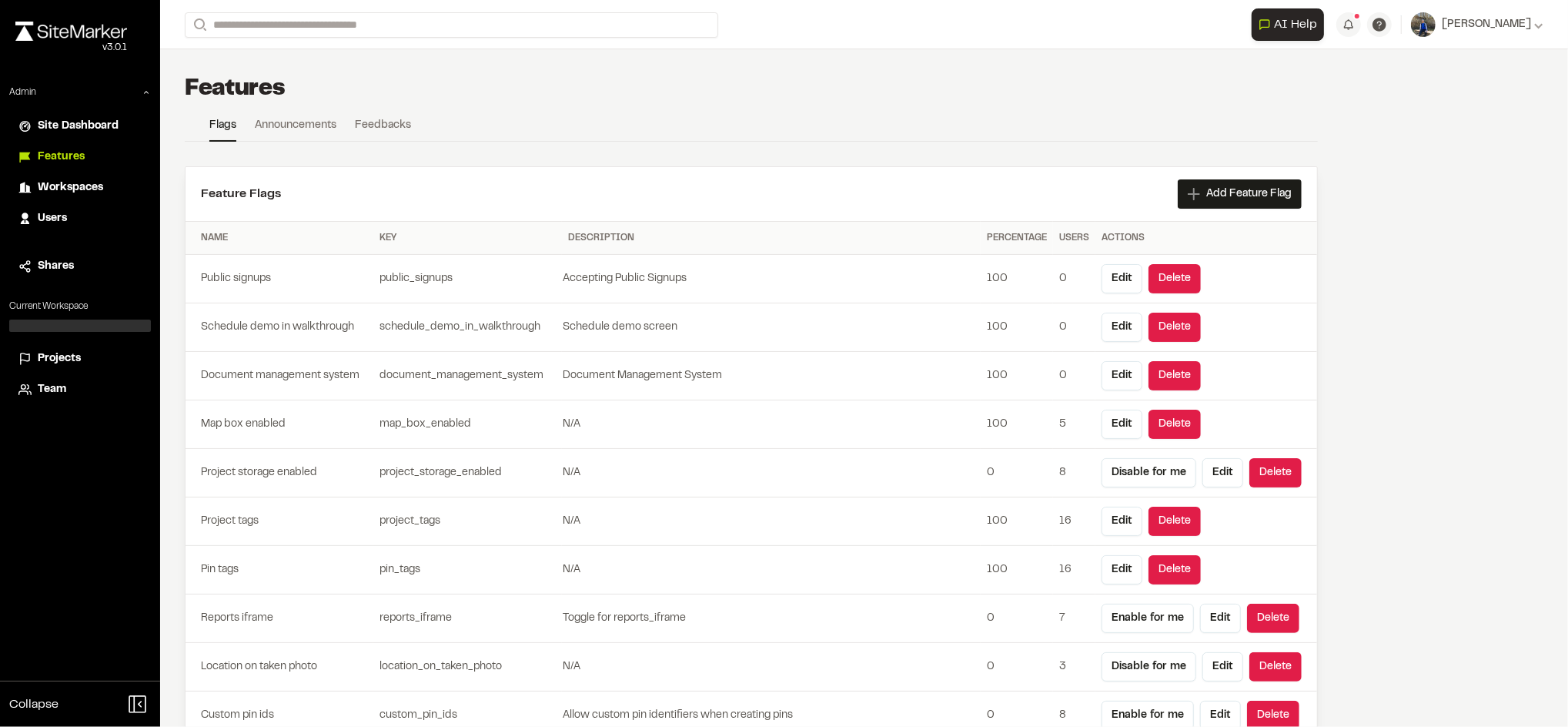
click at [61, 364] on span "Projects" at bounding box center [58, 359] width 43 height 17
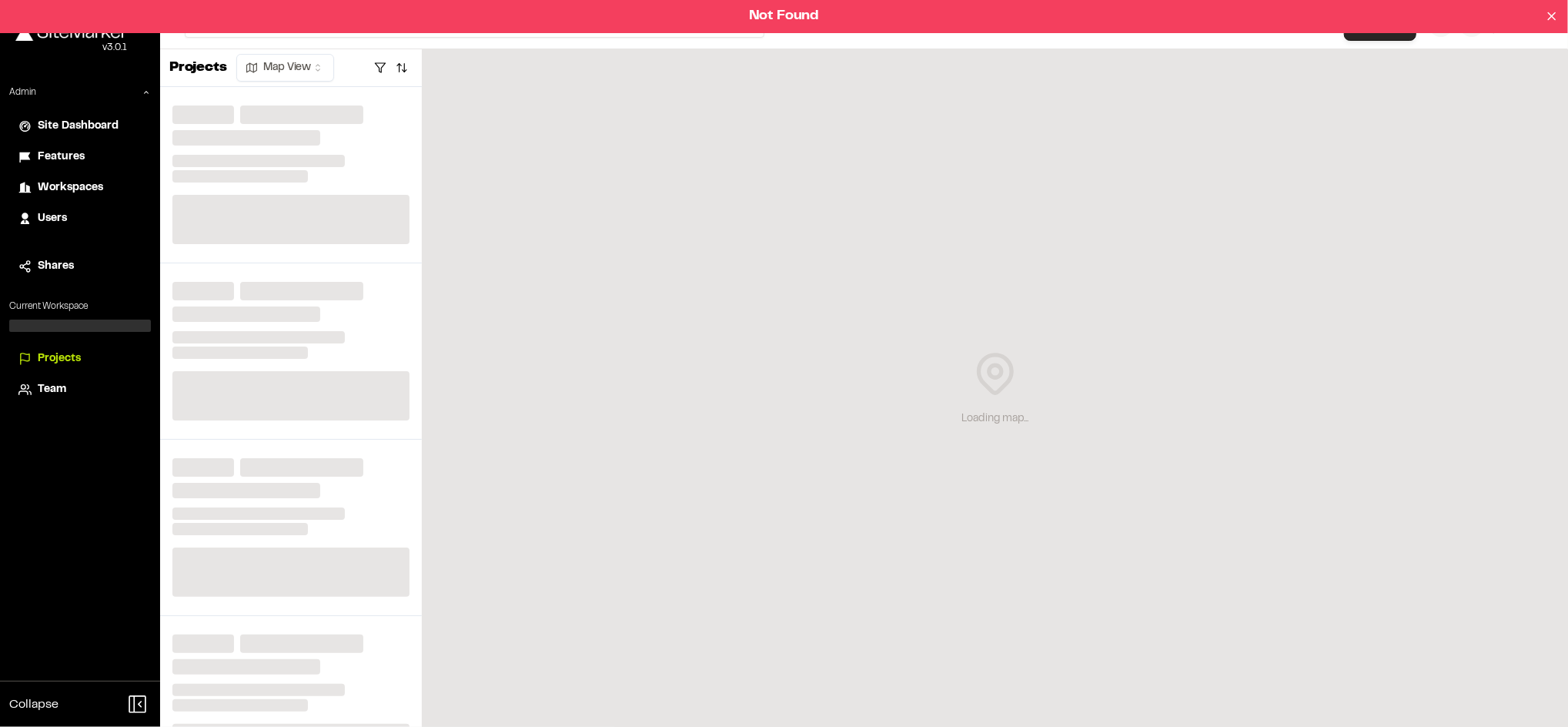
click at [863, 15] on div "Not Found" at bounding box center [784, 16] width 1568 height 33
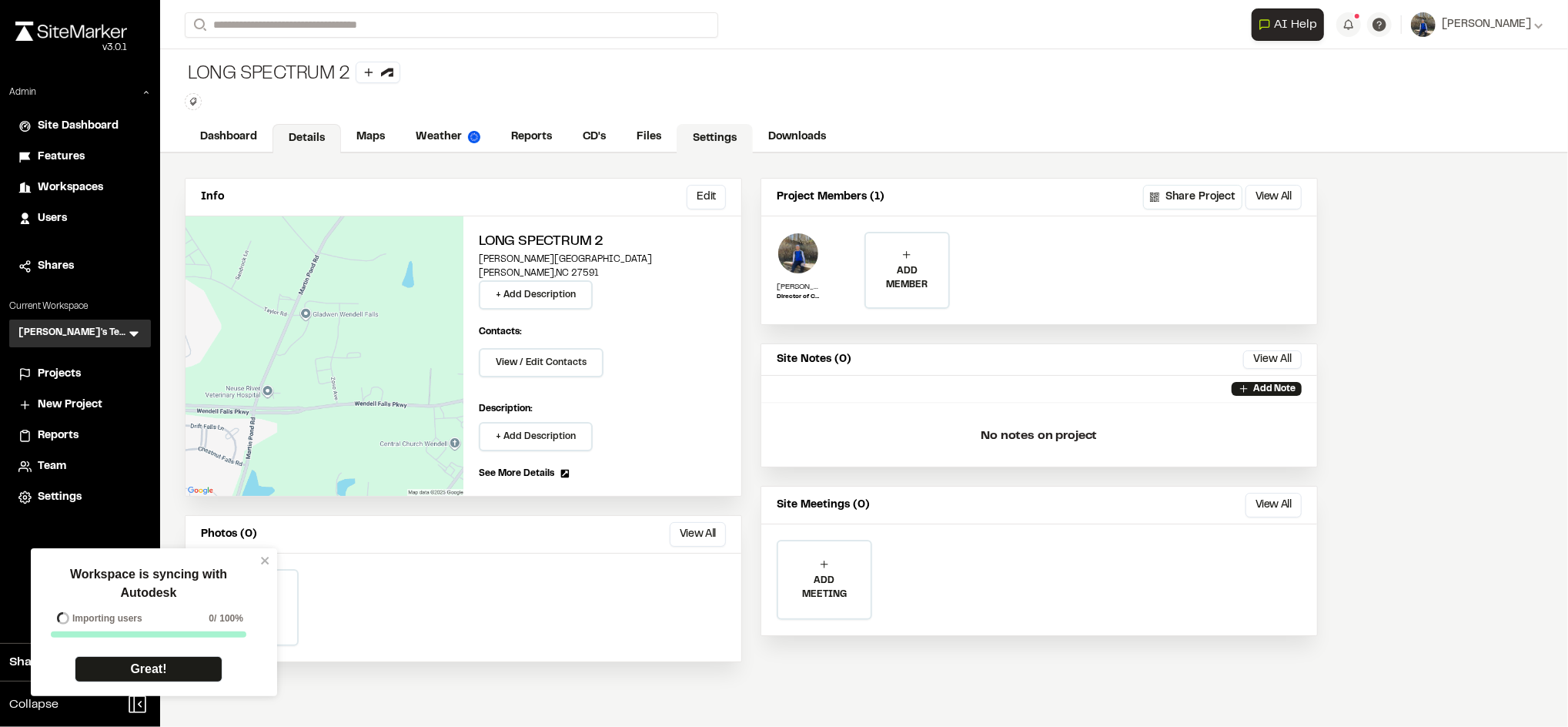
click at [717, 132] on link "Settings" at bounding box center [714, 139] width 76 height 30
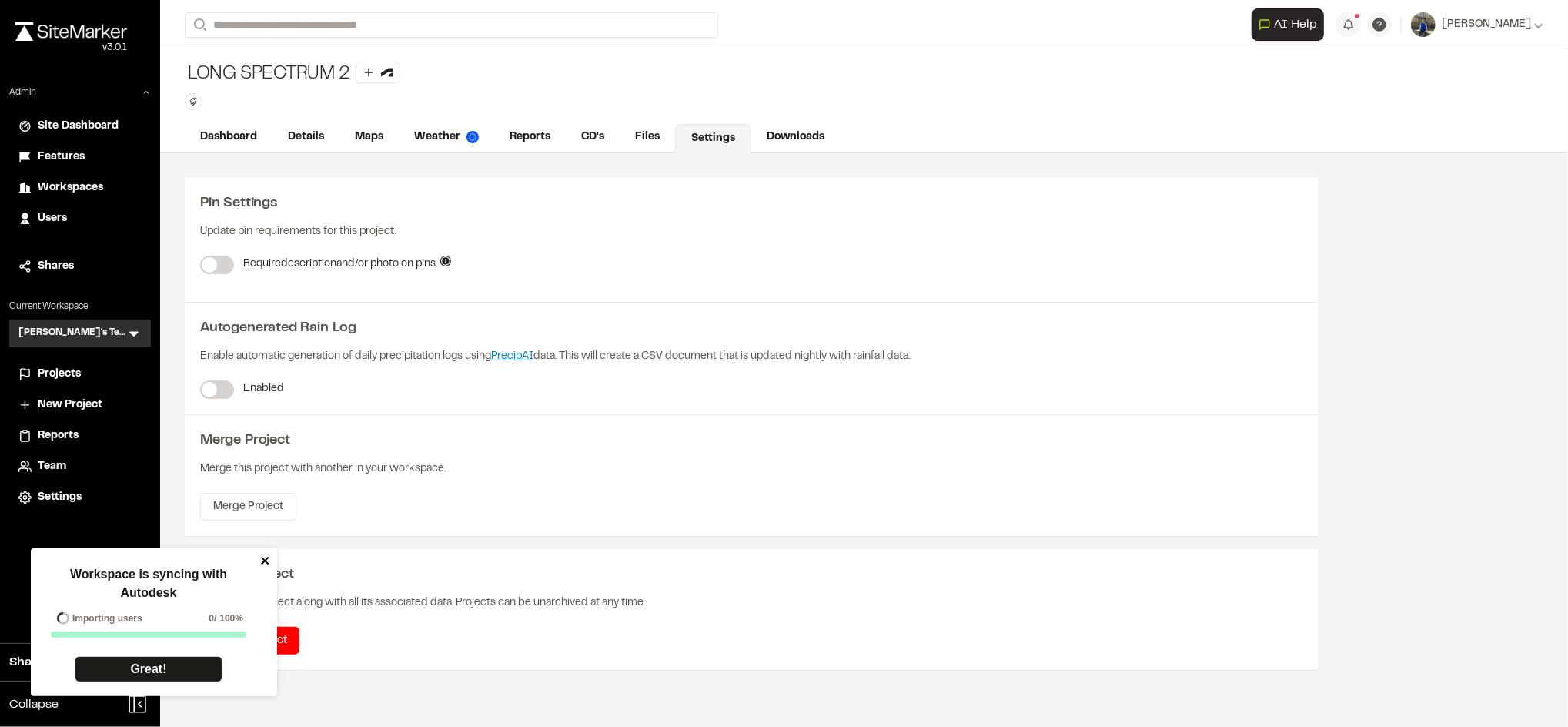
click at [262, 560] on icon "close" at bounding box center [265, 560] width 11 height 12
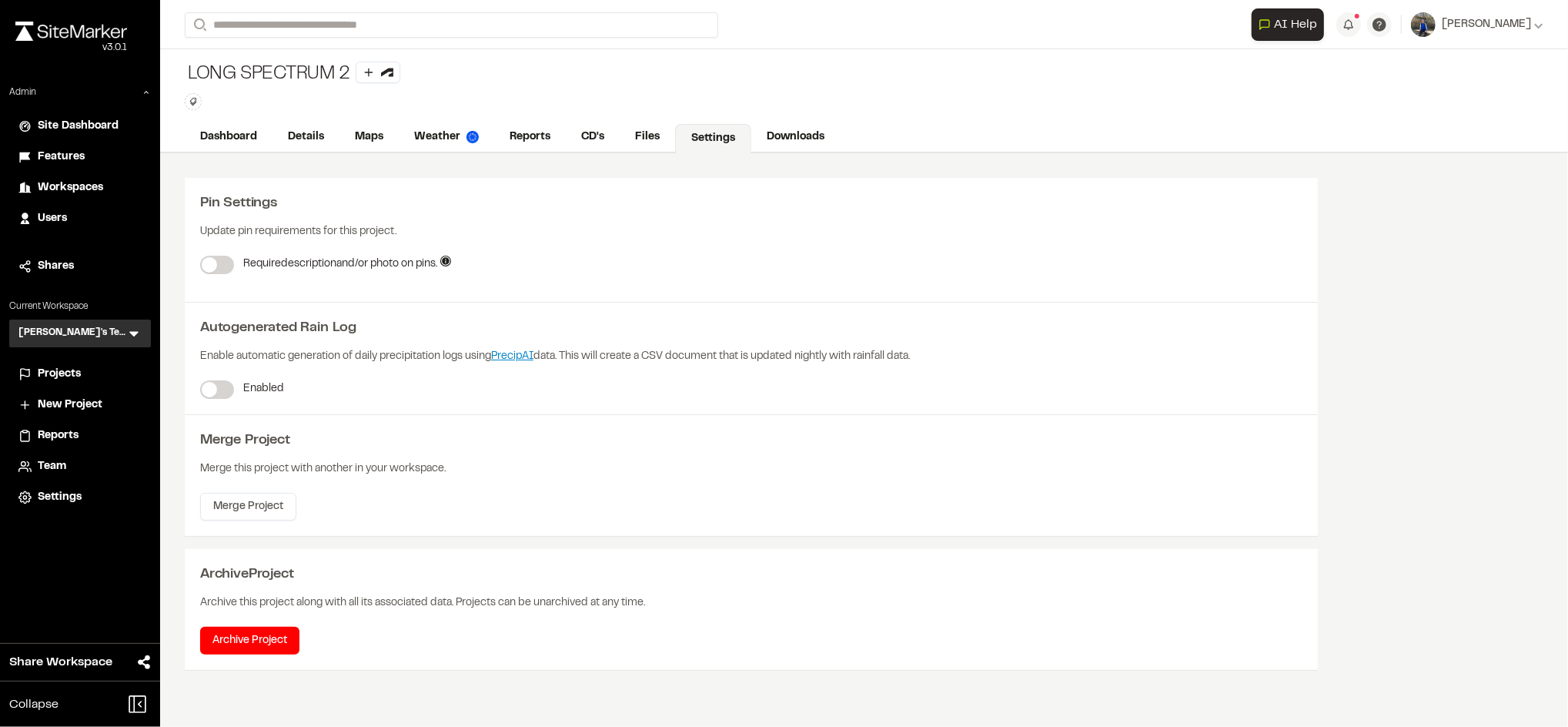
click at [226, 392] on label at bounding box center [217, 390] width 34 height 19
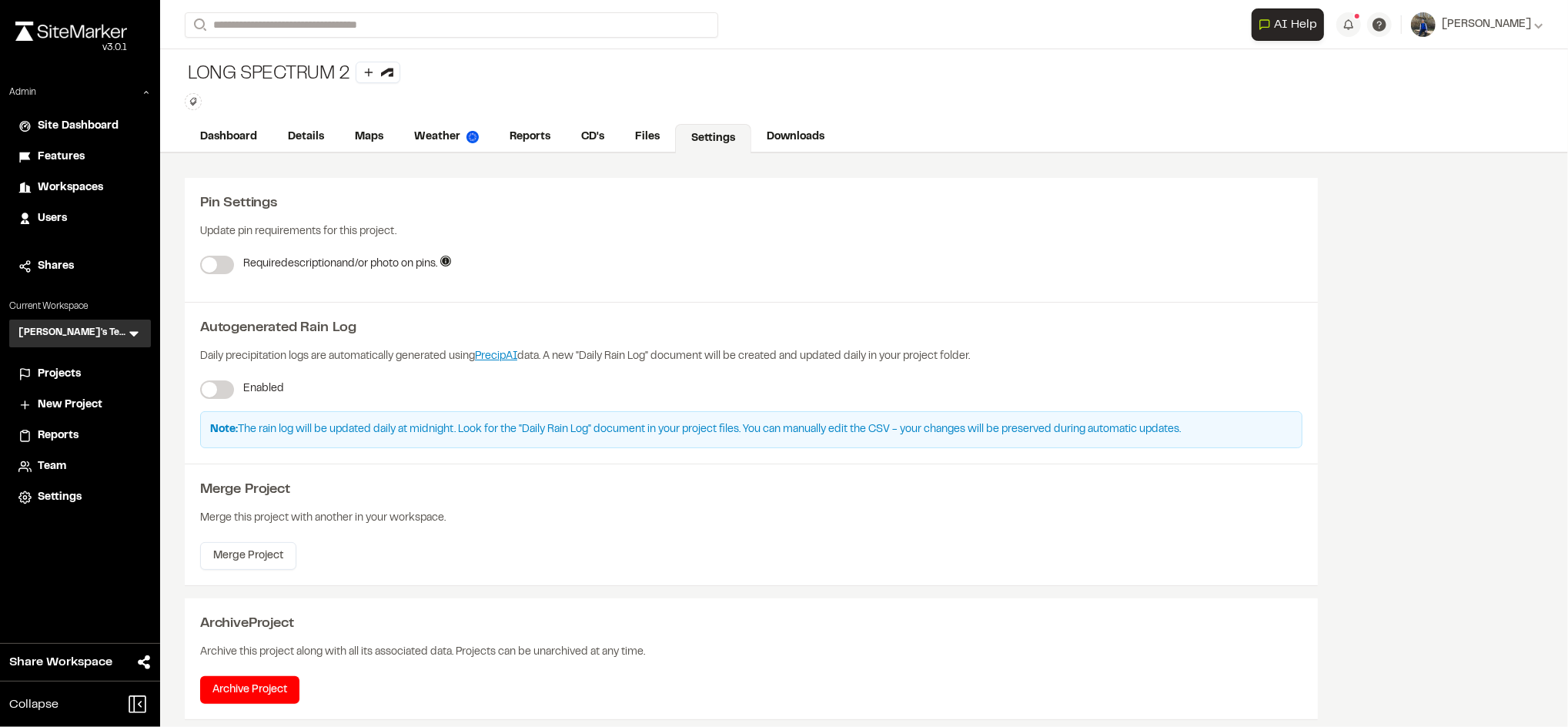
click at [217, 389] on span at bounding box center [209, 390] width 16 height 16
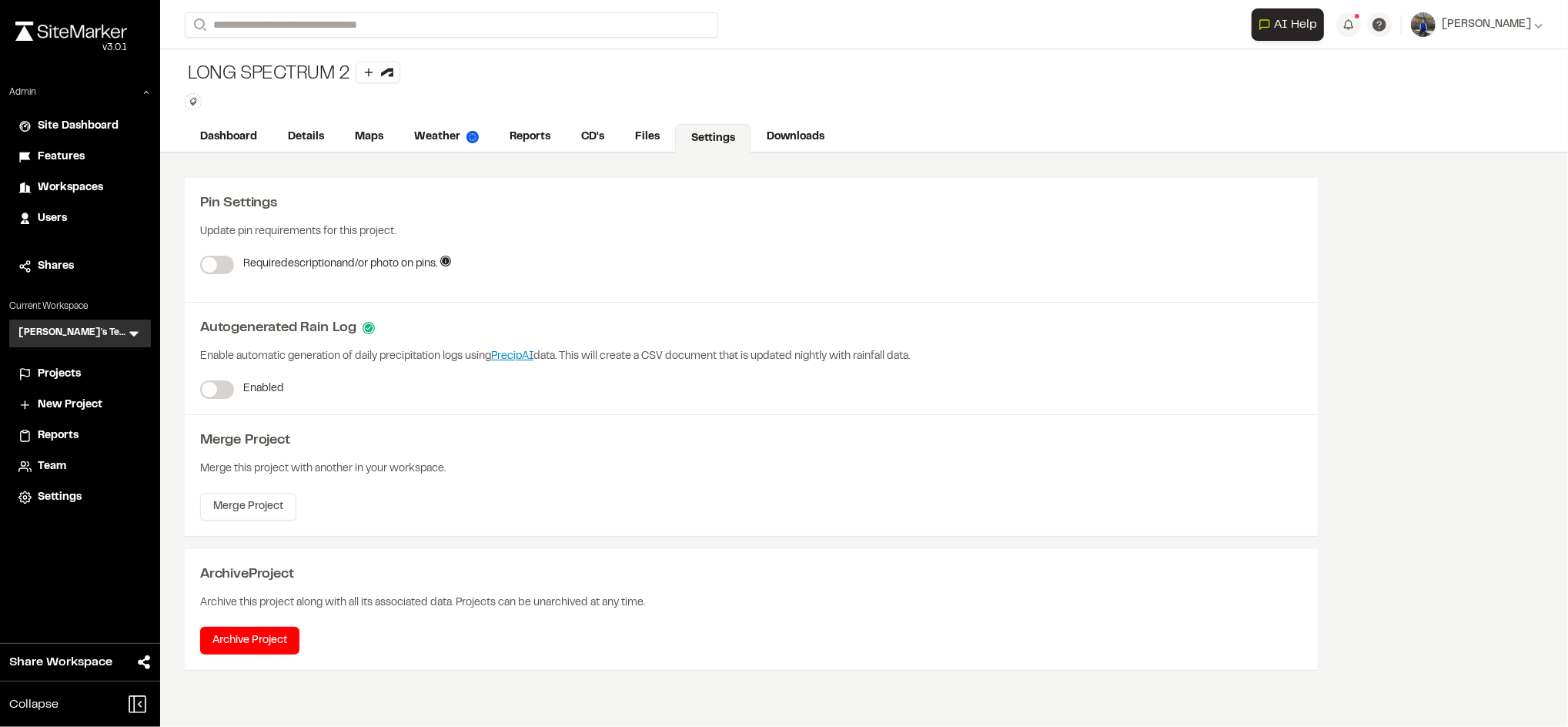
click at [227, 389] on label at bounding box center [217, 390] width 34 height 19
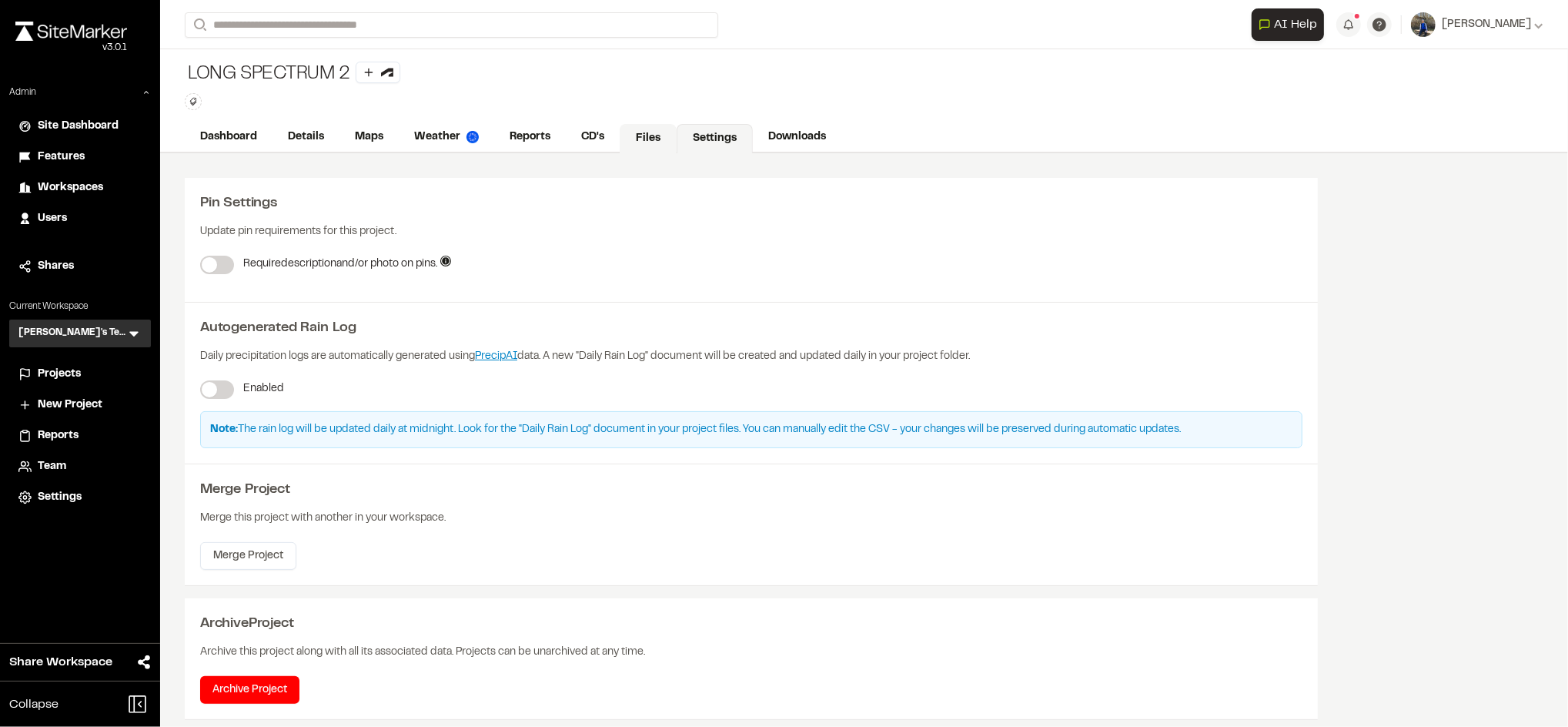
click at [664, 136] on link "Files" at bounding box center [647, 139] width 57 height 30
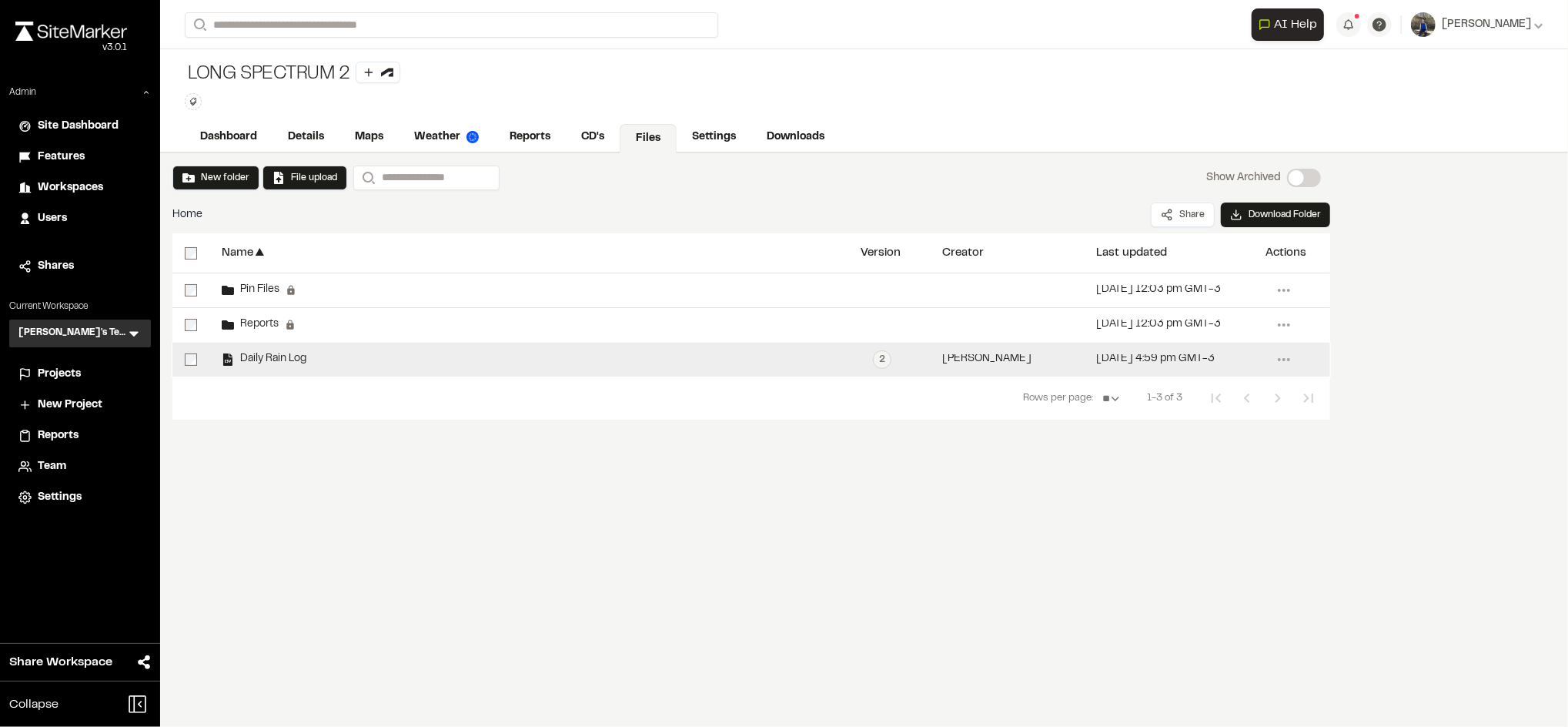
click at [256, 360] on span "Daily Rain Log" at bounding box center [270, 359] width 72 height 10
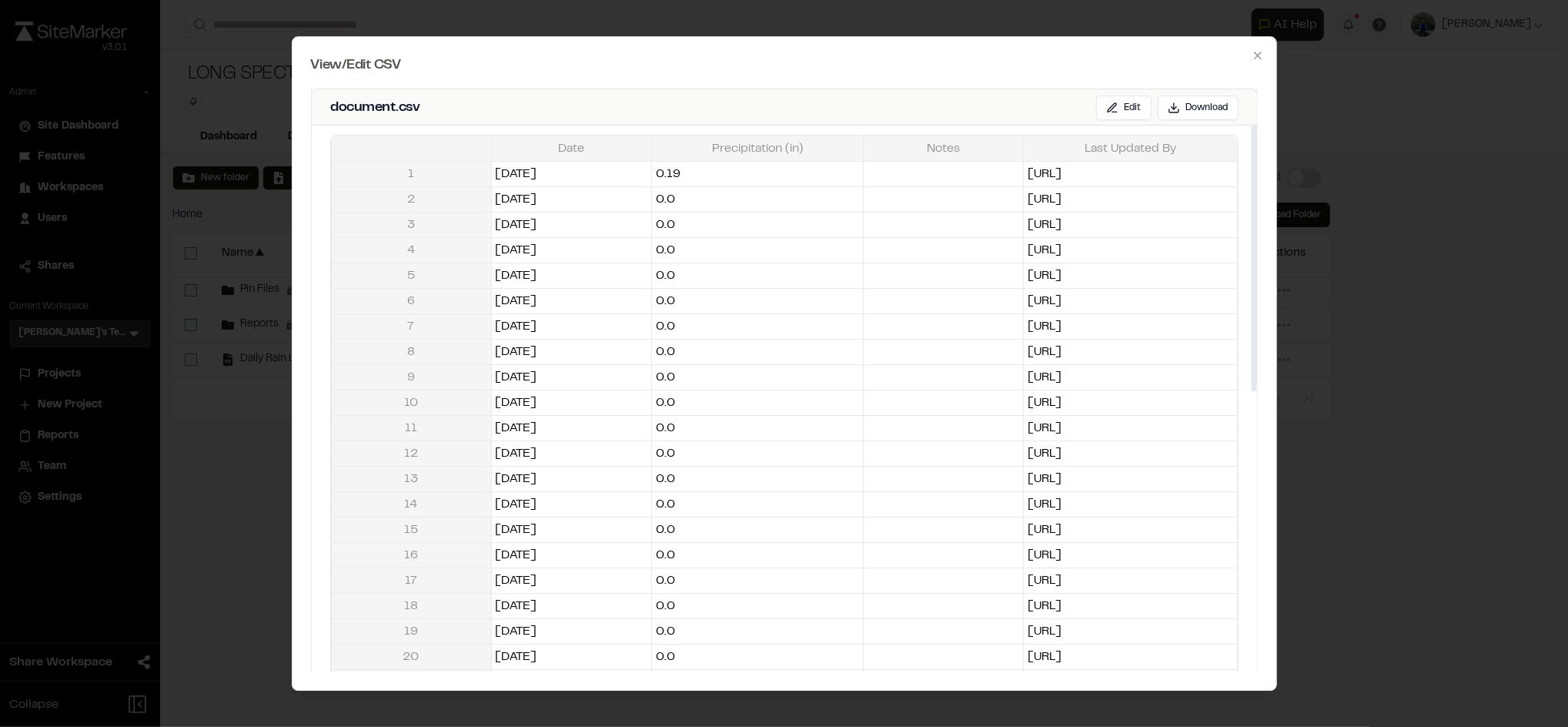
click at [261, 425] on div at bounding box center [784, 364] width 1568 height 727
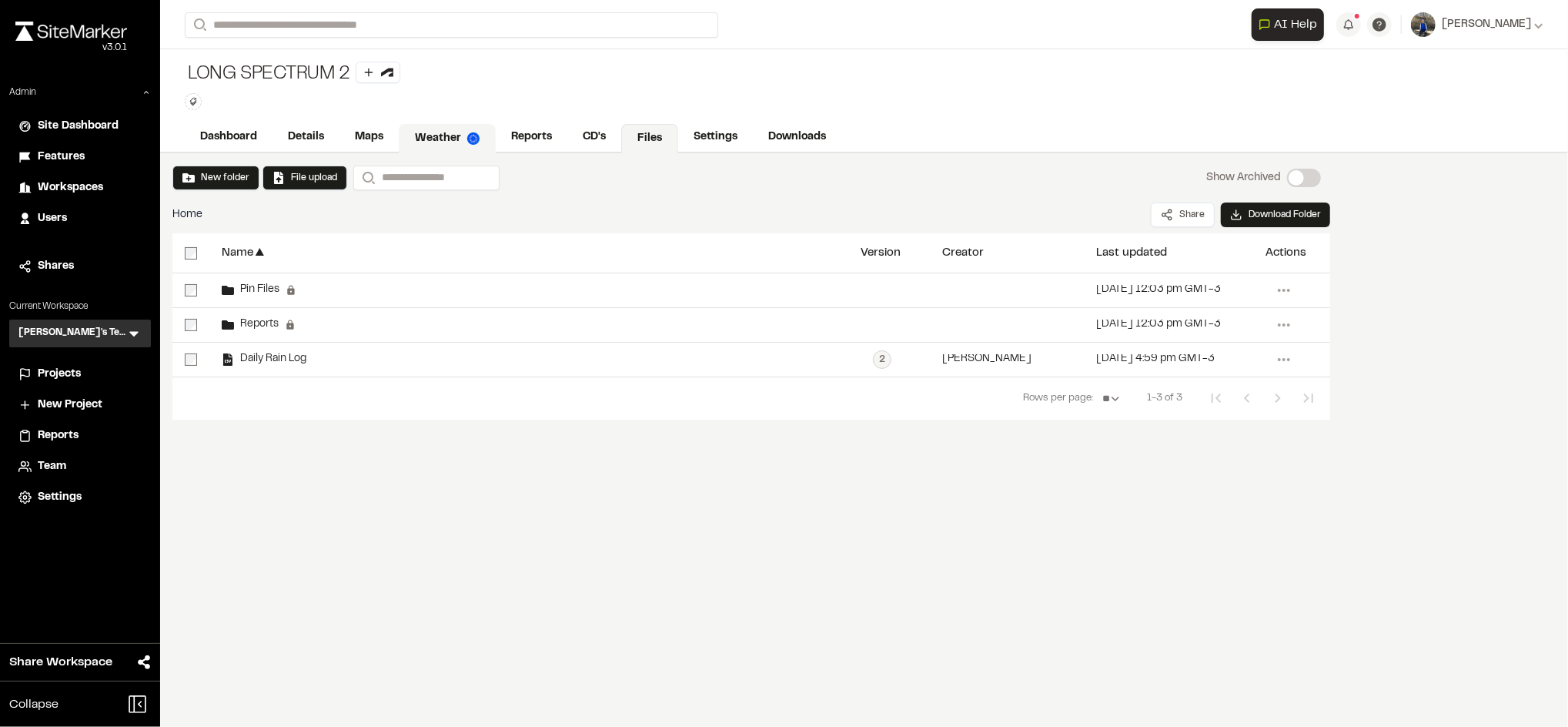
click at [458, 132] on link "Weather" at bounding box center [447, 139] width 97 height 30
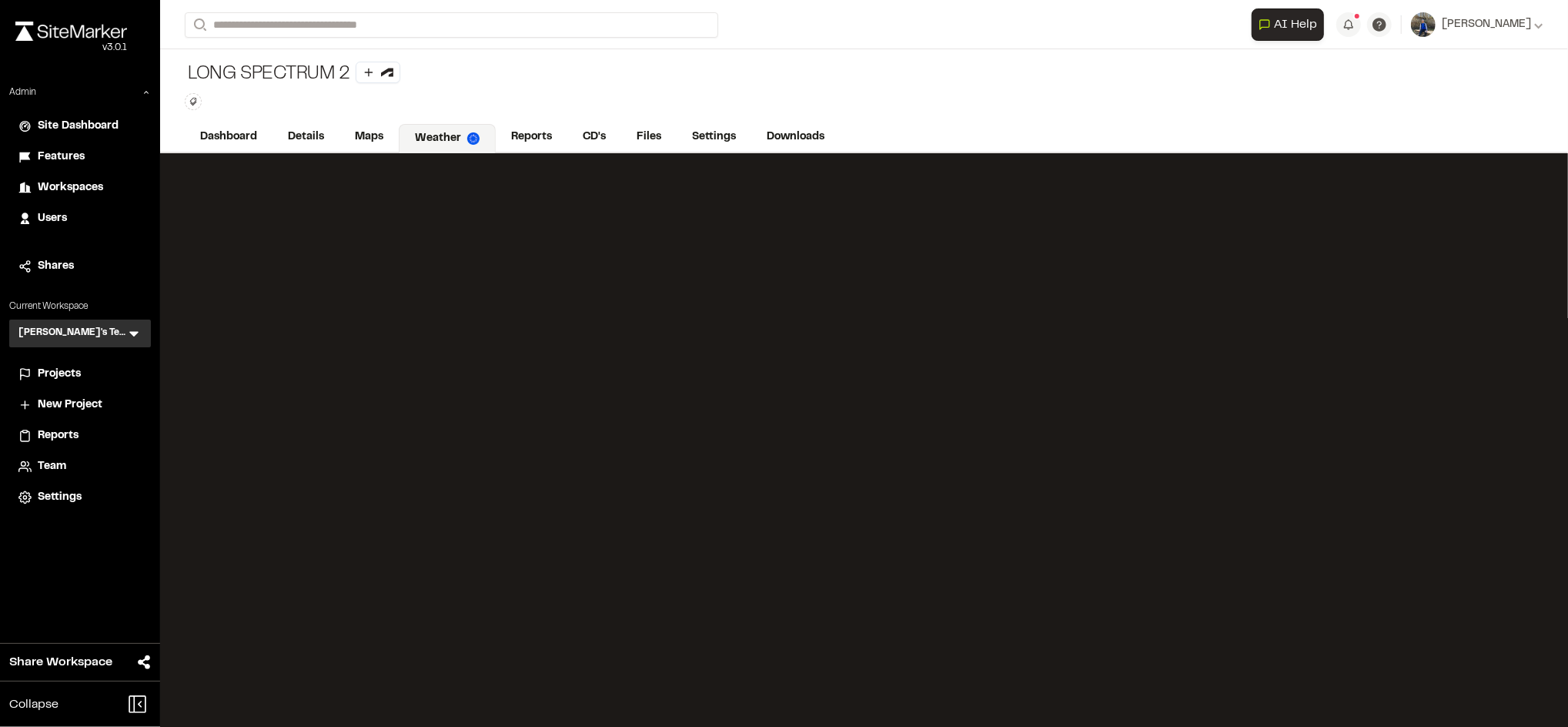
click at [93, 366] on div "Projects" at bounding box center [89, 374] width 104 height 17
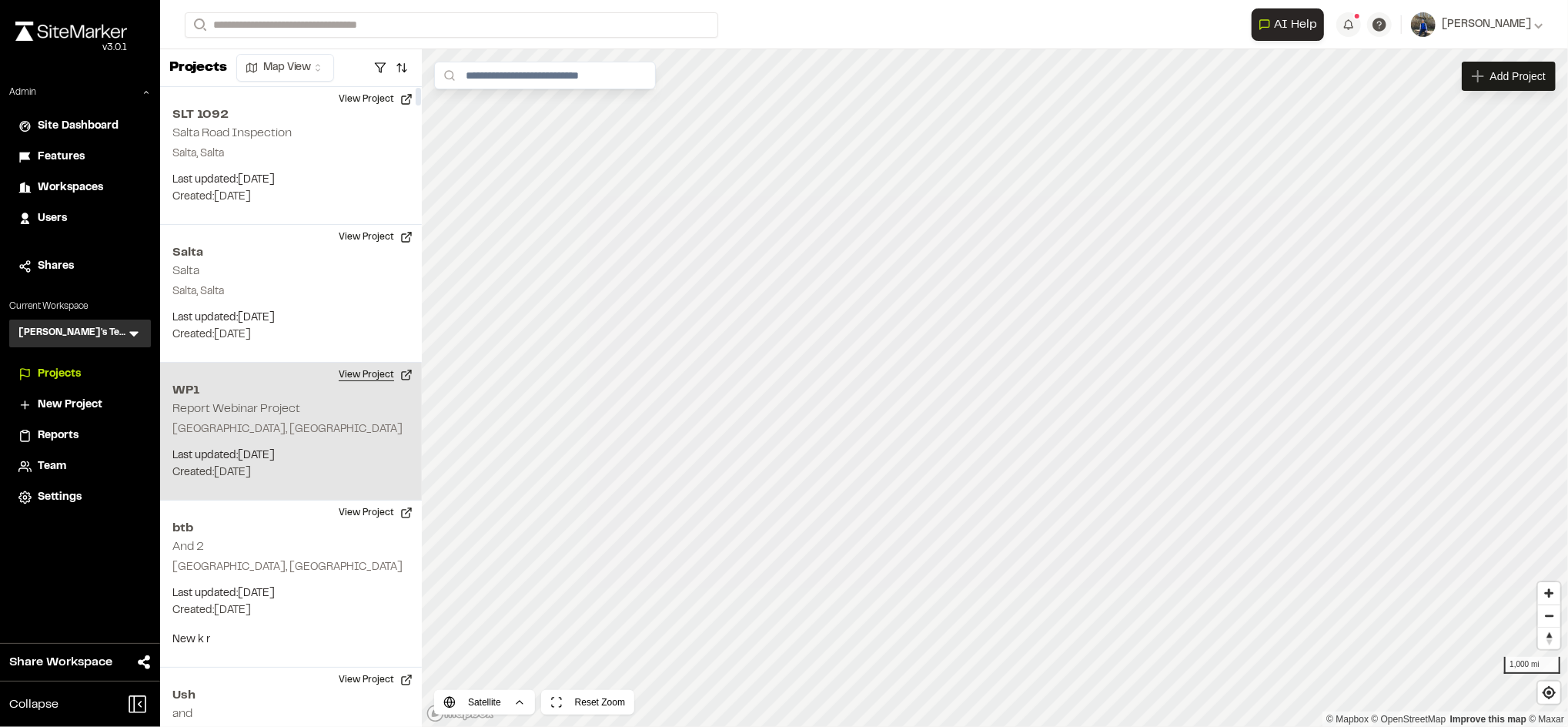
click at [391, 378] on button "View Project" at bounding box center [375, 375] width 93 height 25
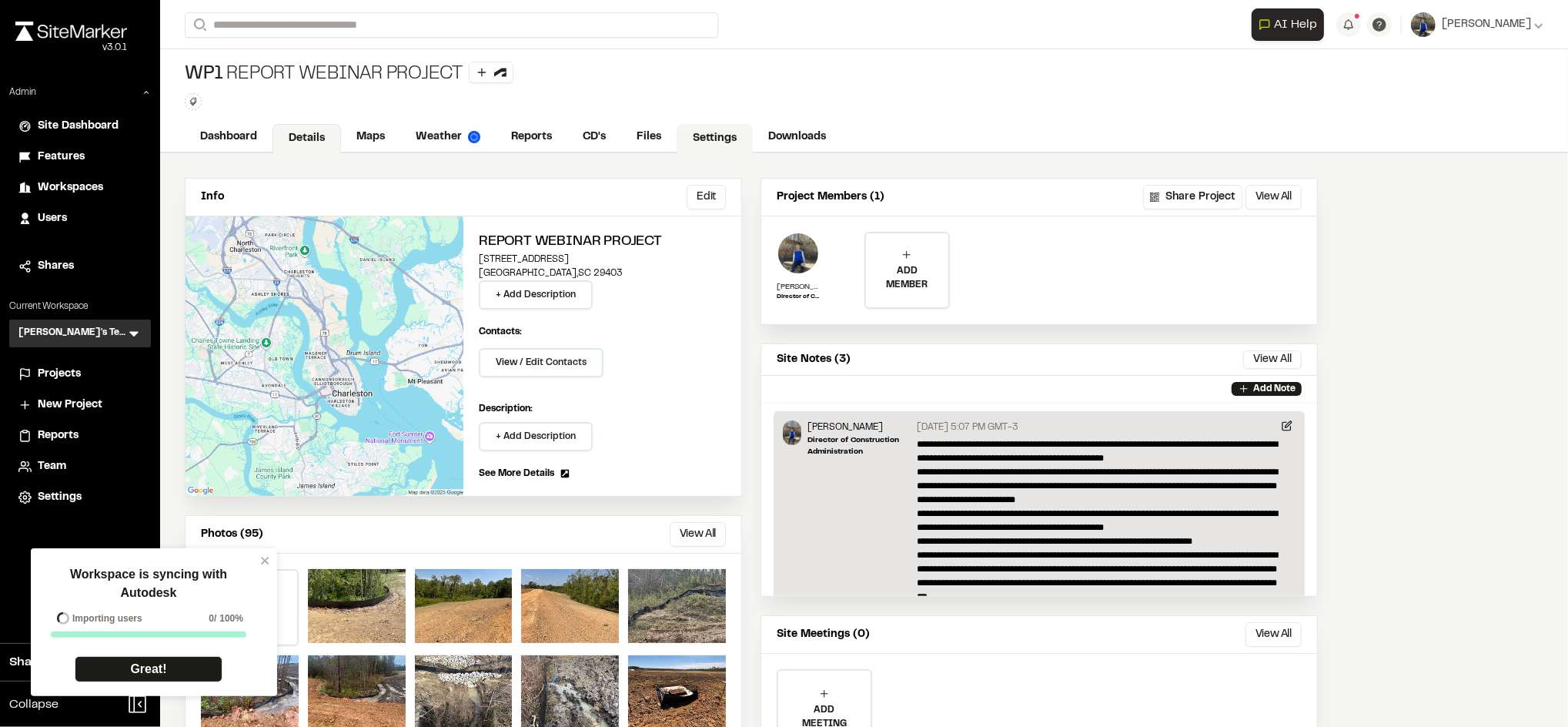
click at [721, 148] on link "Settings" at bounding box center [714, 139] width 76 height 30
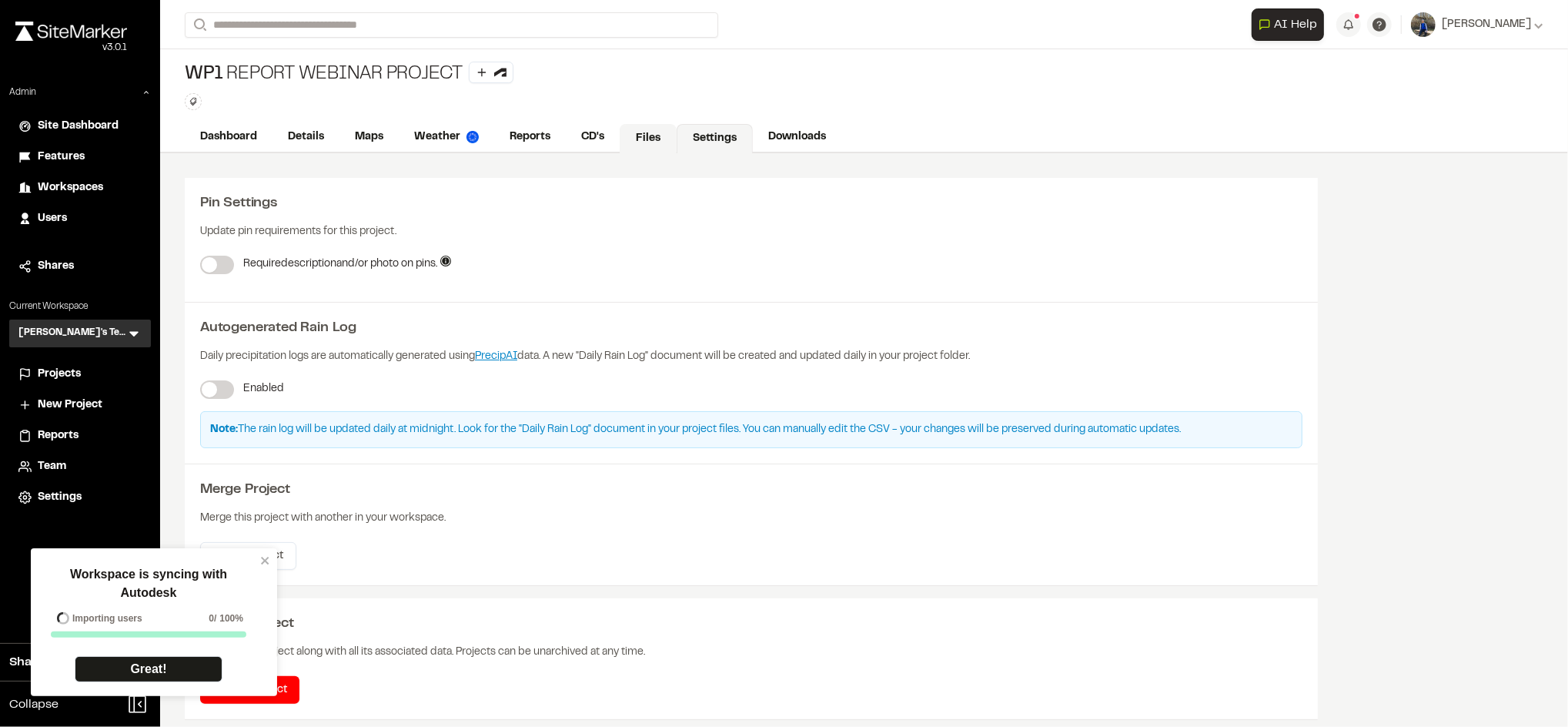
click at [648, 145] on link "Files" at bounding box center [647, 139] width 57 height 30
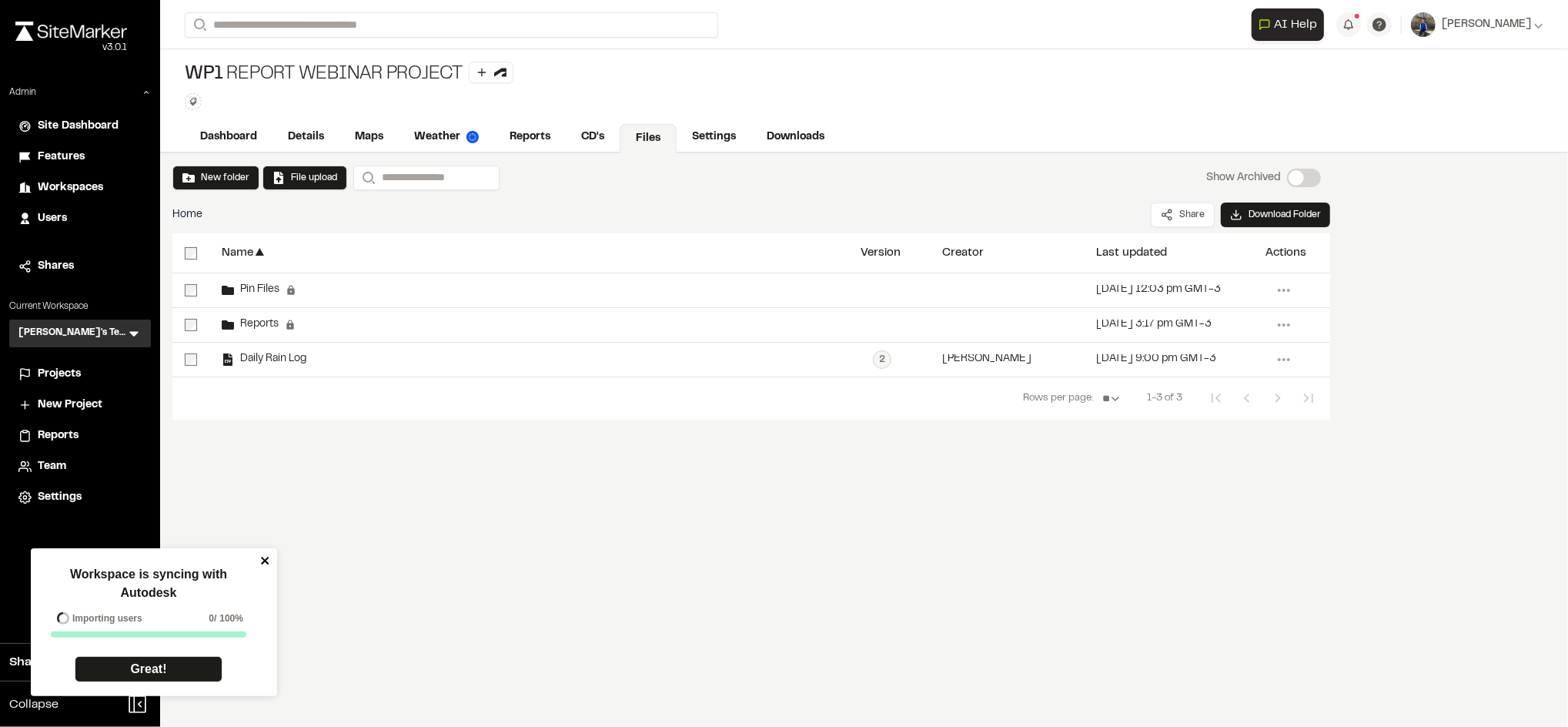
click at [260, 565] on icon "close" at bounding box center [265, 560] width 11 height 12
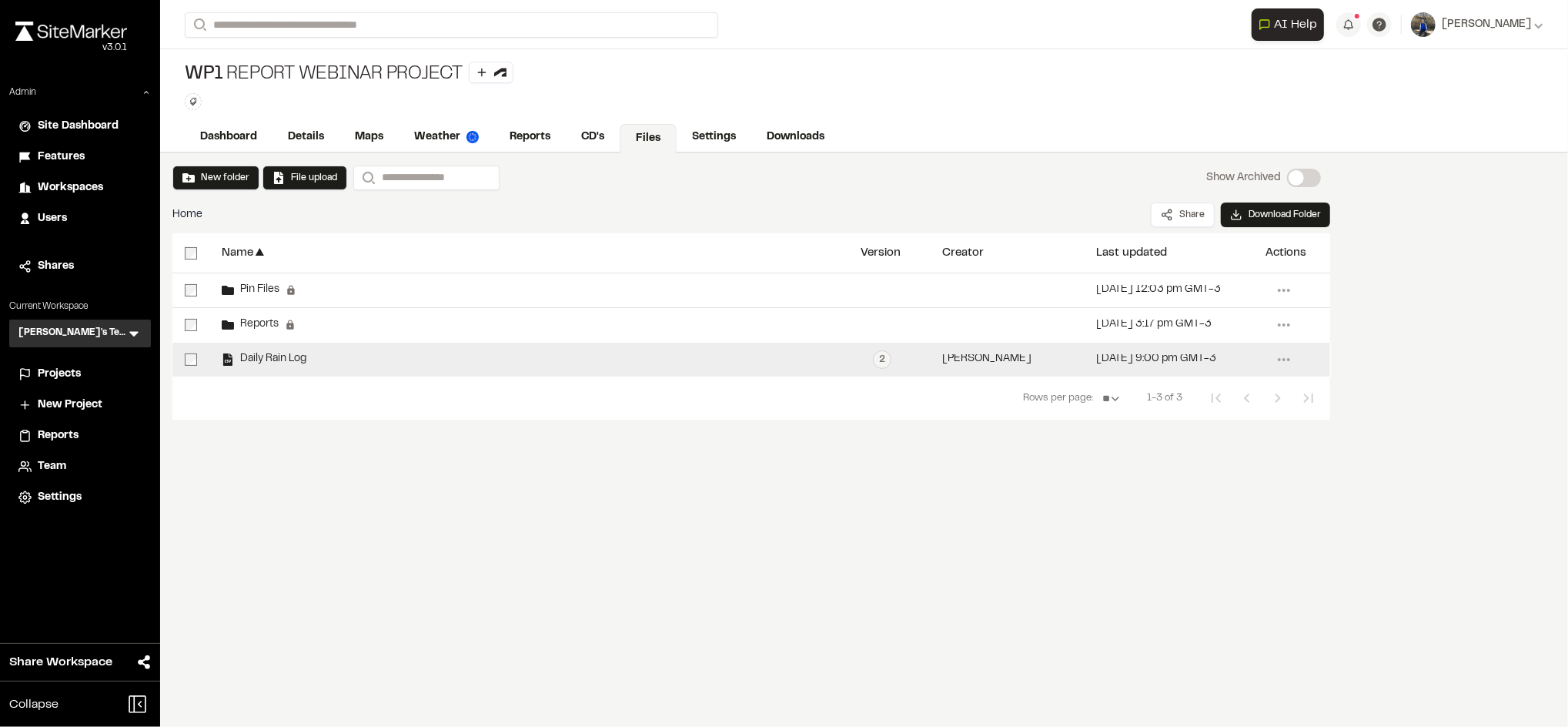
click at [324, 353] on div "Daily Rain Log" at bounding box center [528, 360] width 639 height 34
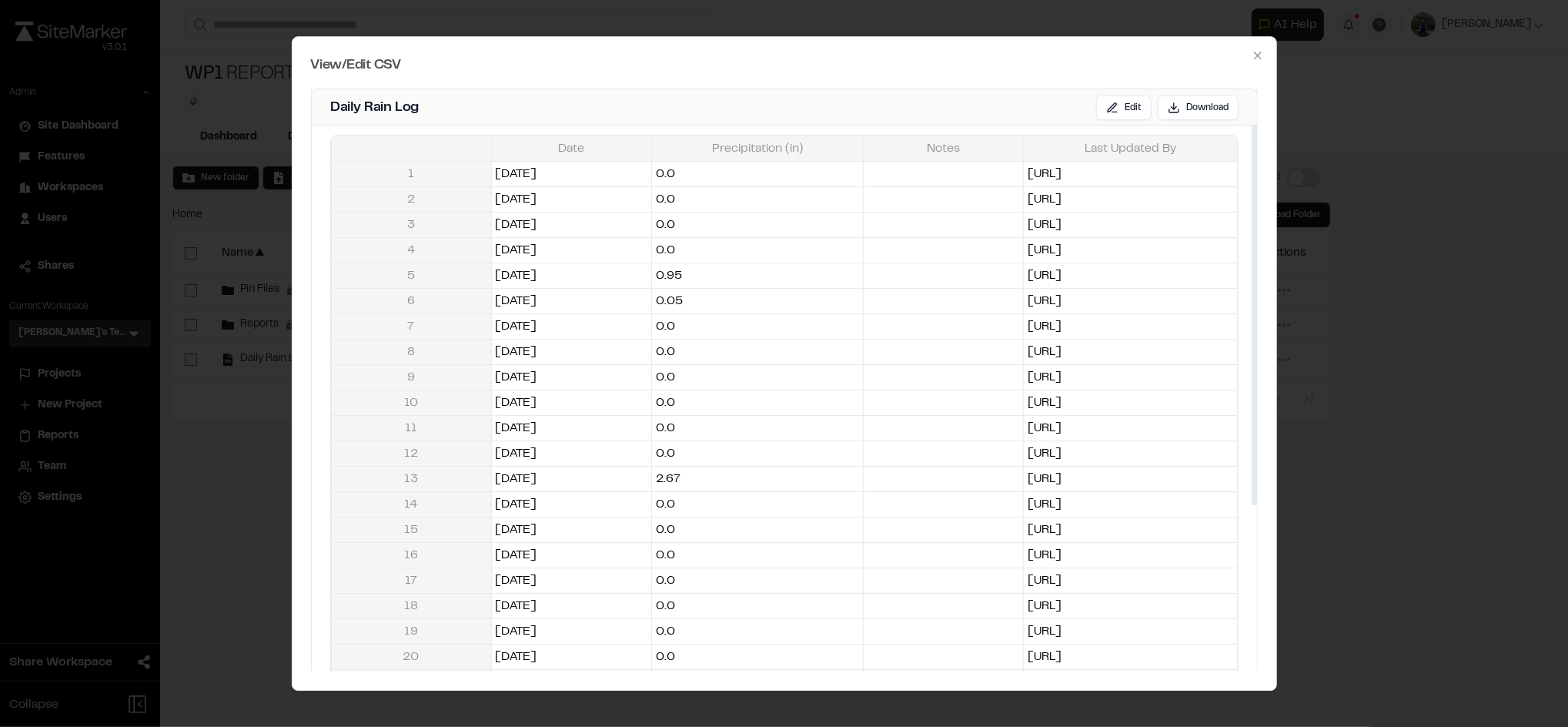
scroll to position [230, 0]
click at [1260, 58] on icon "button" at bounding box center [1257, 54] width 7 height 7
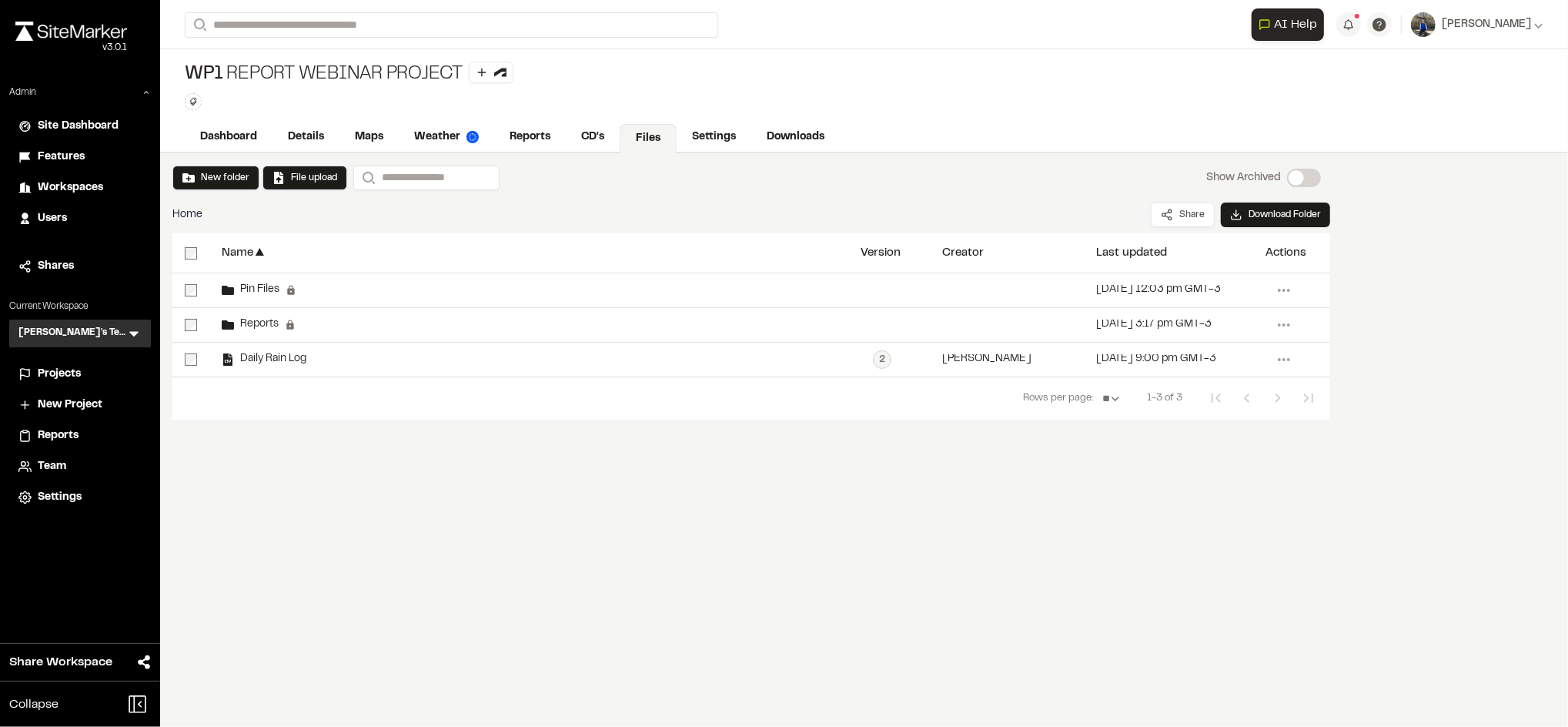
click at [820, 449] on div "Name ▲ Version Creator ▲ Last updated ▲ Actions Pin Files Permanent folders are…" at bounding box center [752, 349] width 1158 height 231
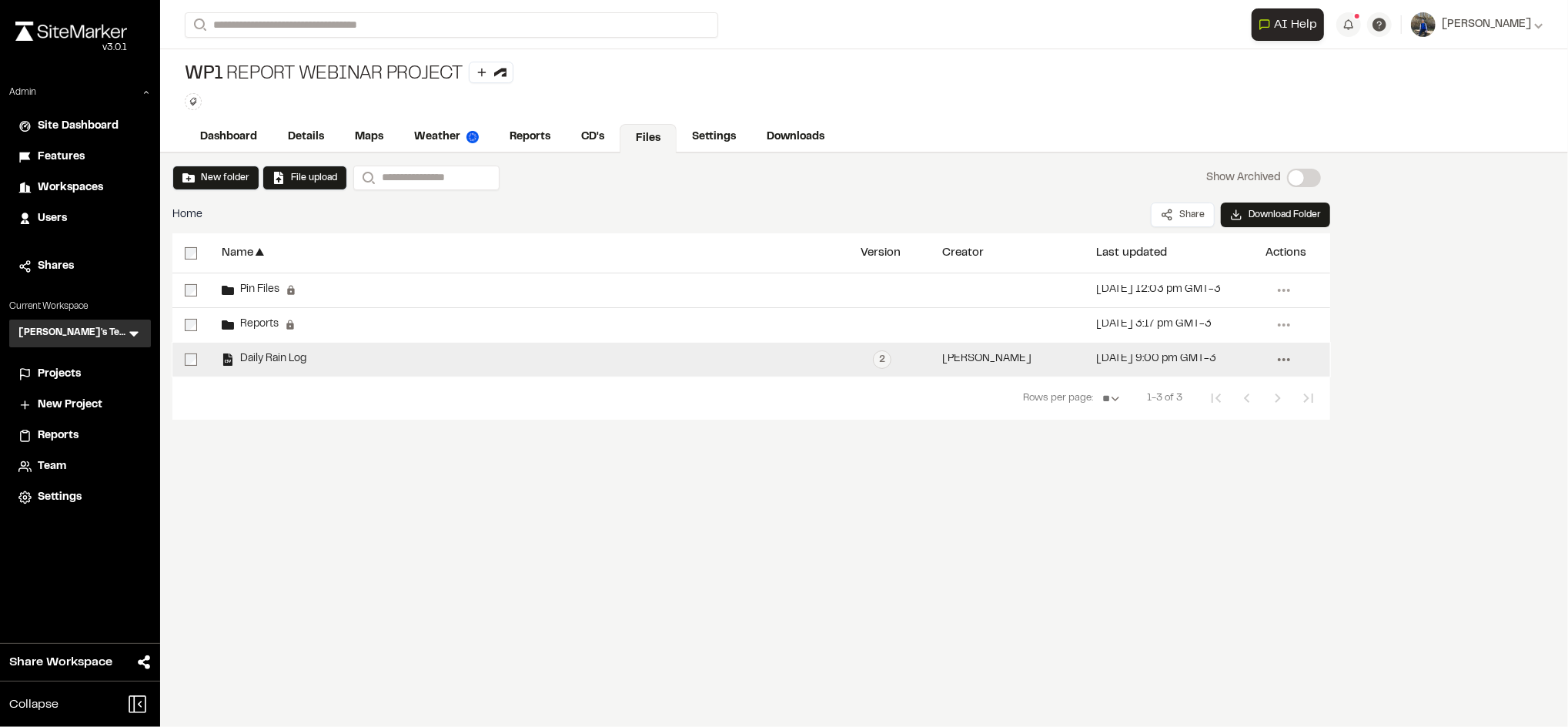
click at [1289, 355] on icon at bounding box center [1284, 360] width 25 height 25
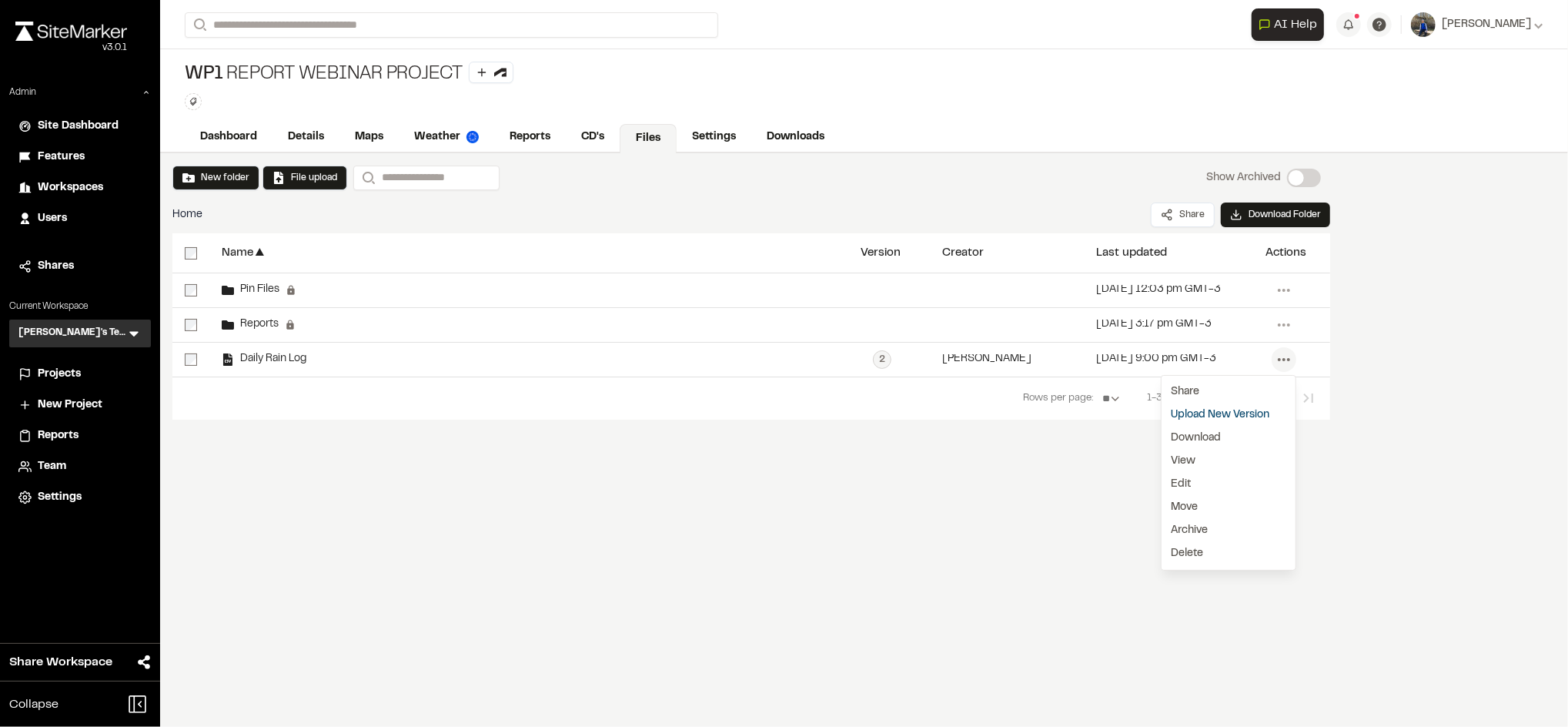
click at [985, 440] on div "Name ▲ Version Creator ▲ Last updated ▲ Actions Pin Files Permanent folders are…" at bounding box center [752, 349] width 1158 height 231
